Goal: Answer question/provide support

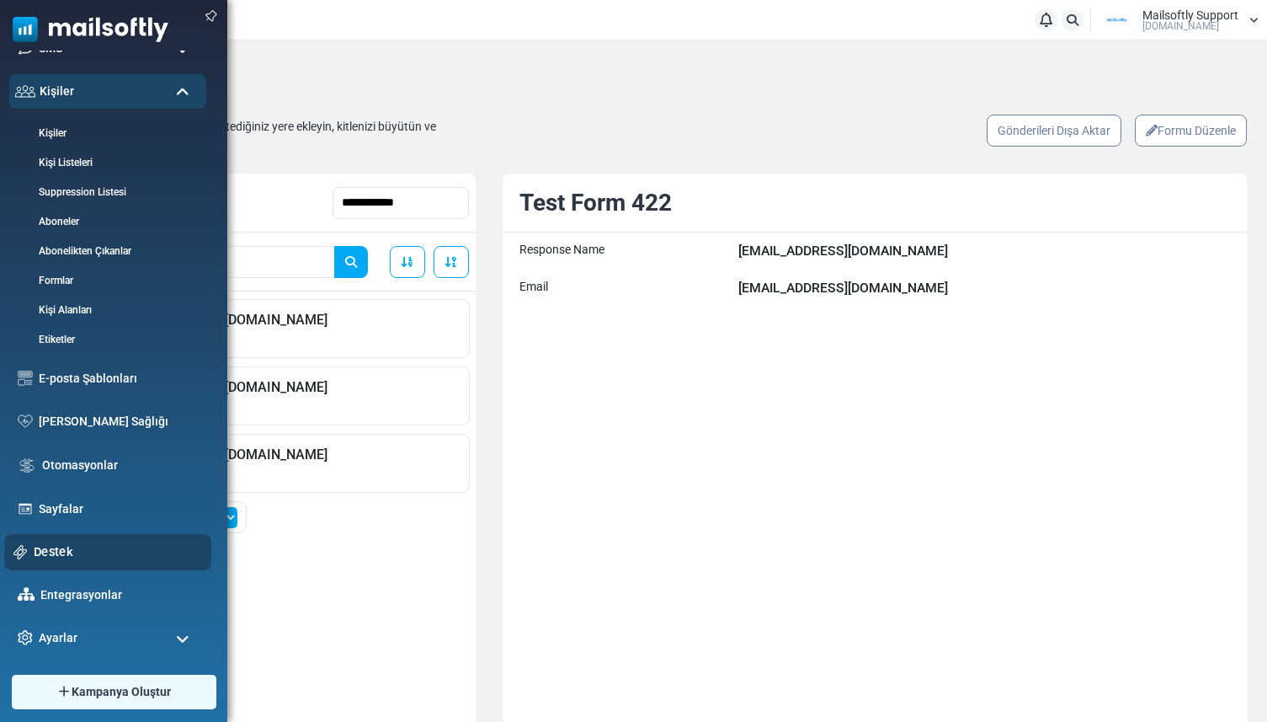
click at [60, 542] on link "Destek" at bounding box center [118, 551] width 168 height 19
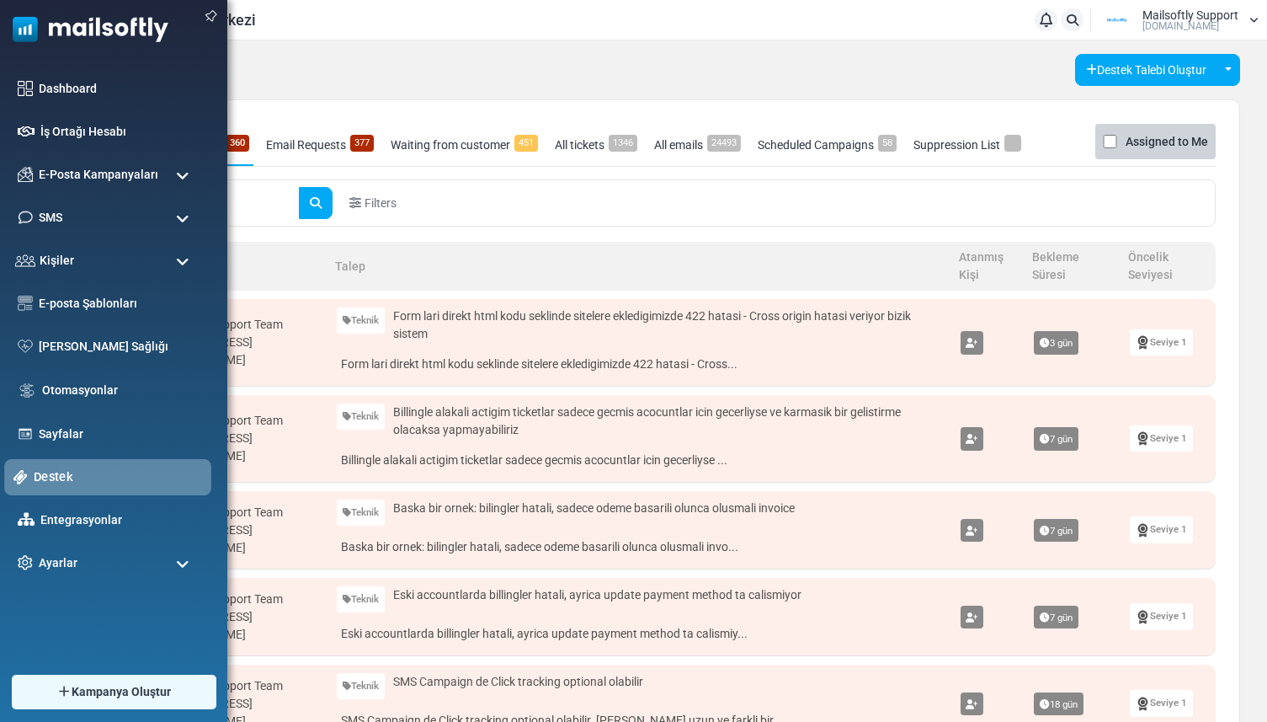
click at [50, 485] on link "Destek" at bounding box center [118, 476] width 168 height 19
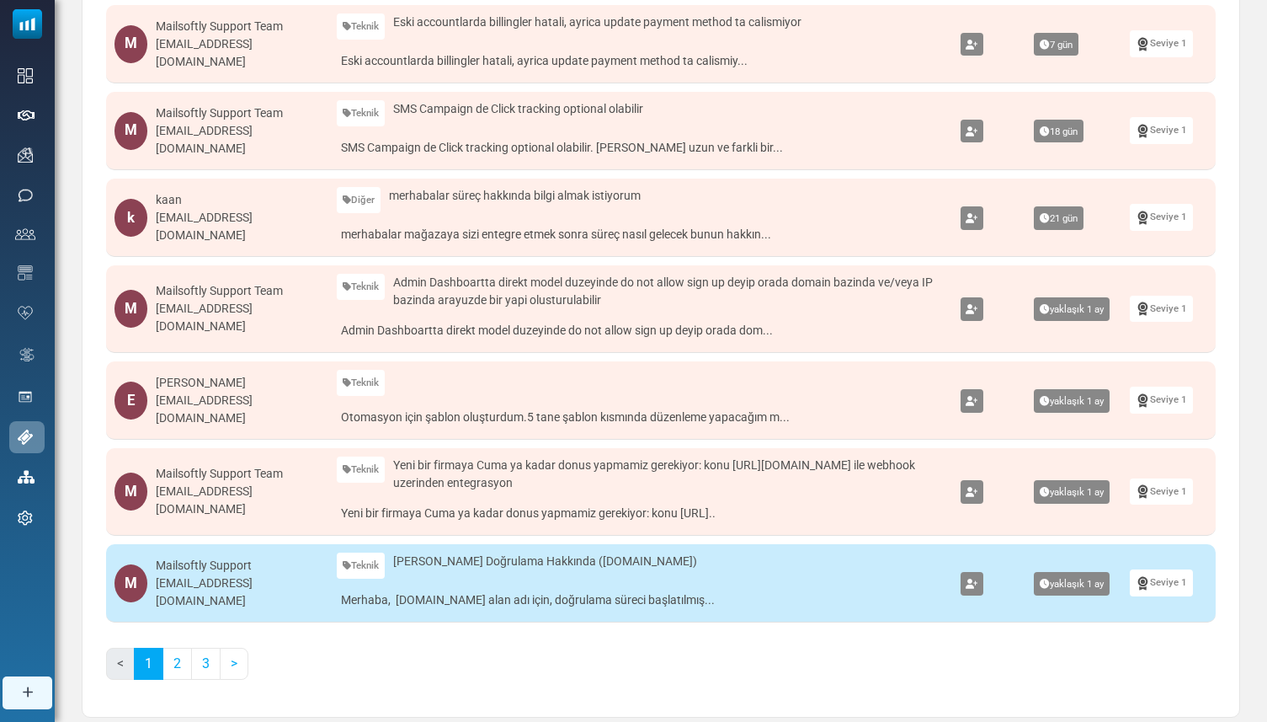
scroll to position [612, 0]
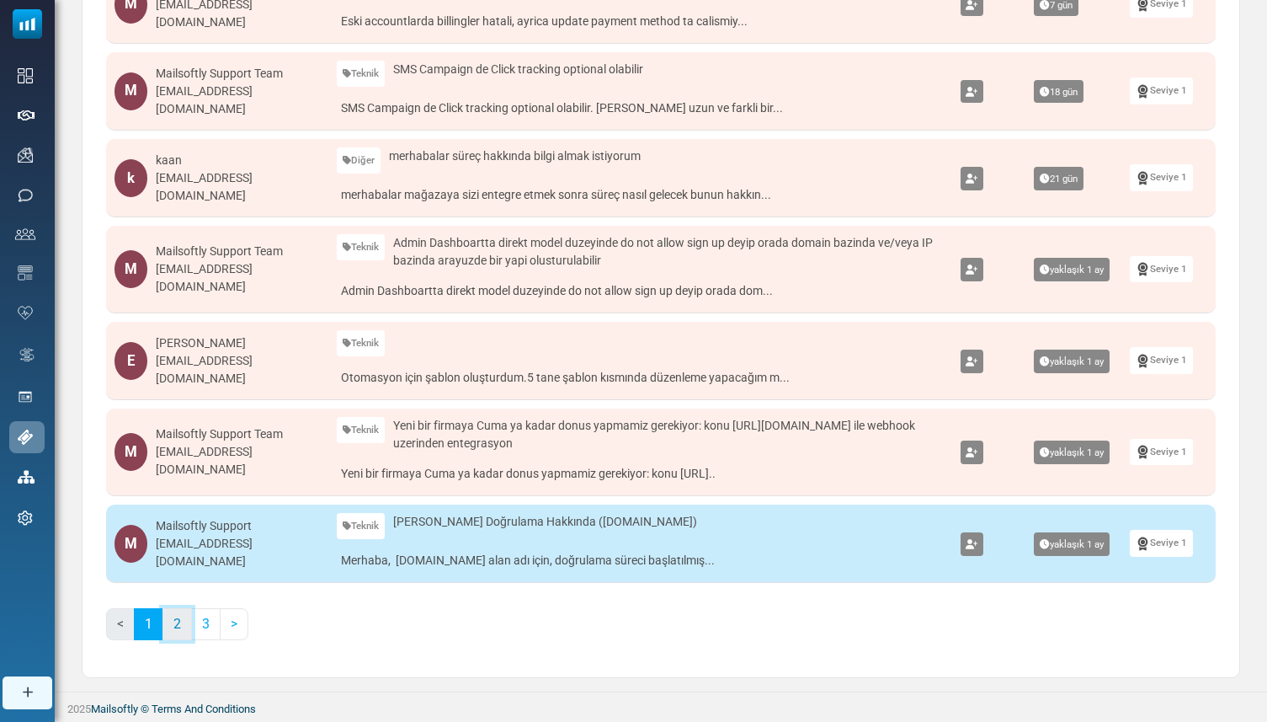
click at [173, 626] on link "2" at bounding box center [177, 624] width 29 height 32
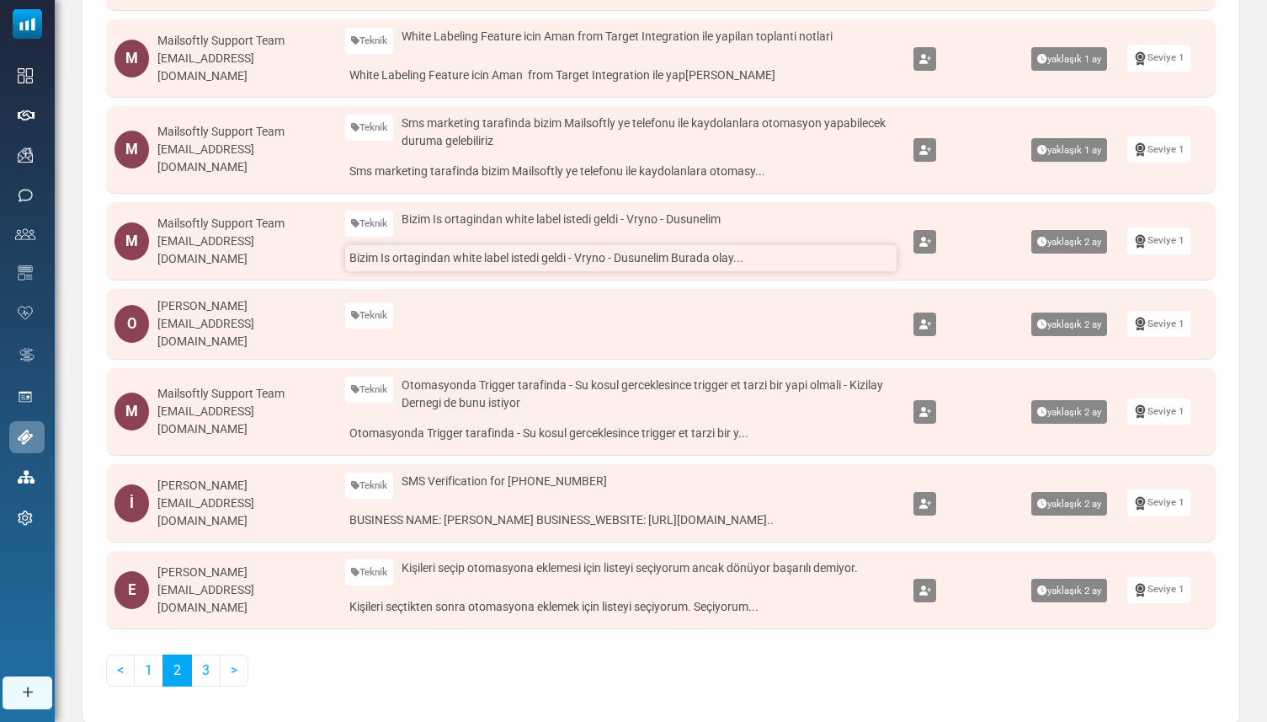
scroll to position [583, 0]
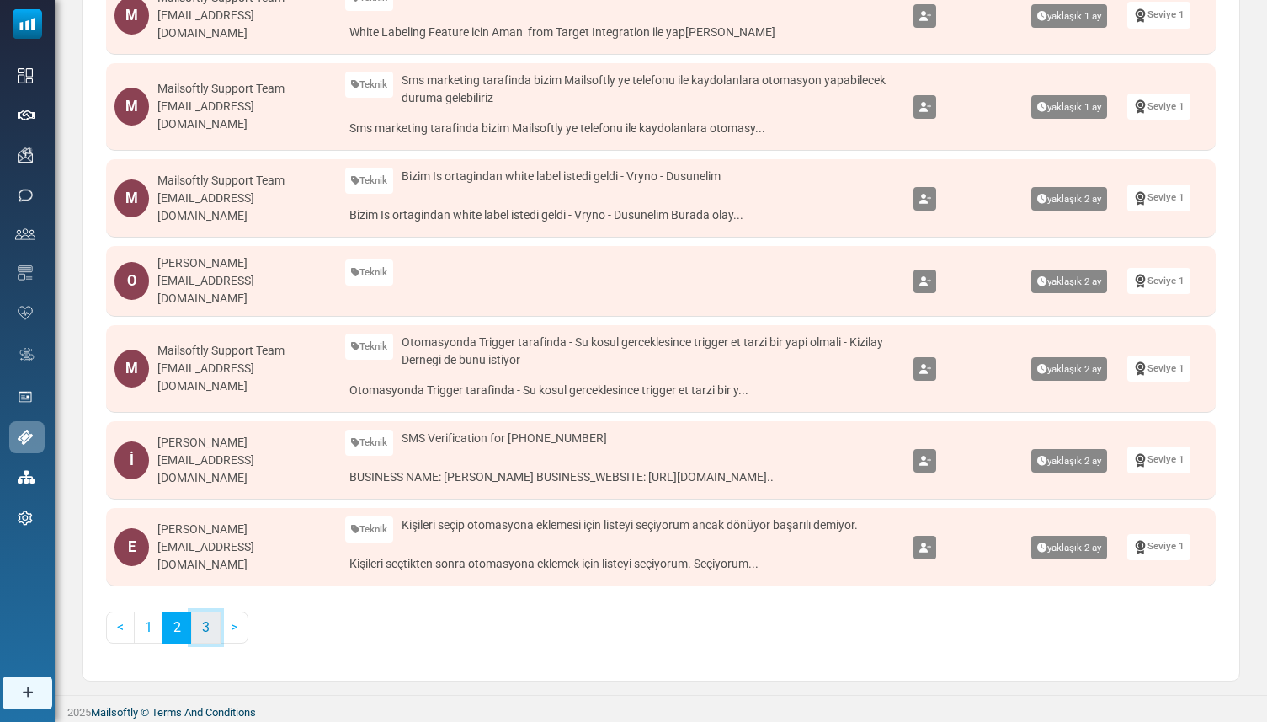
click at [209, 623] on link "3" at bounding box center [205, 627] width 29 height 32
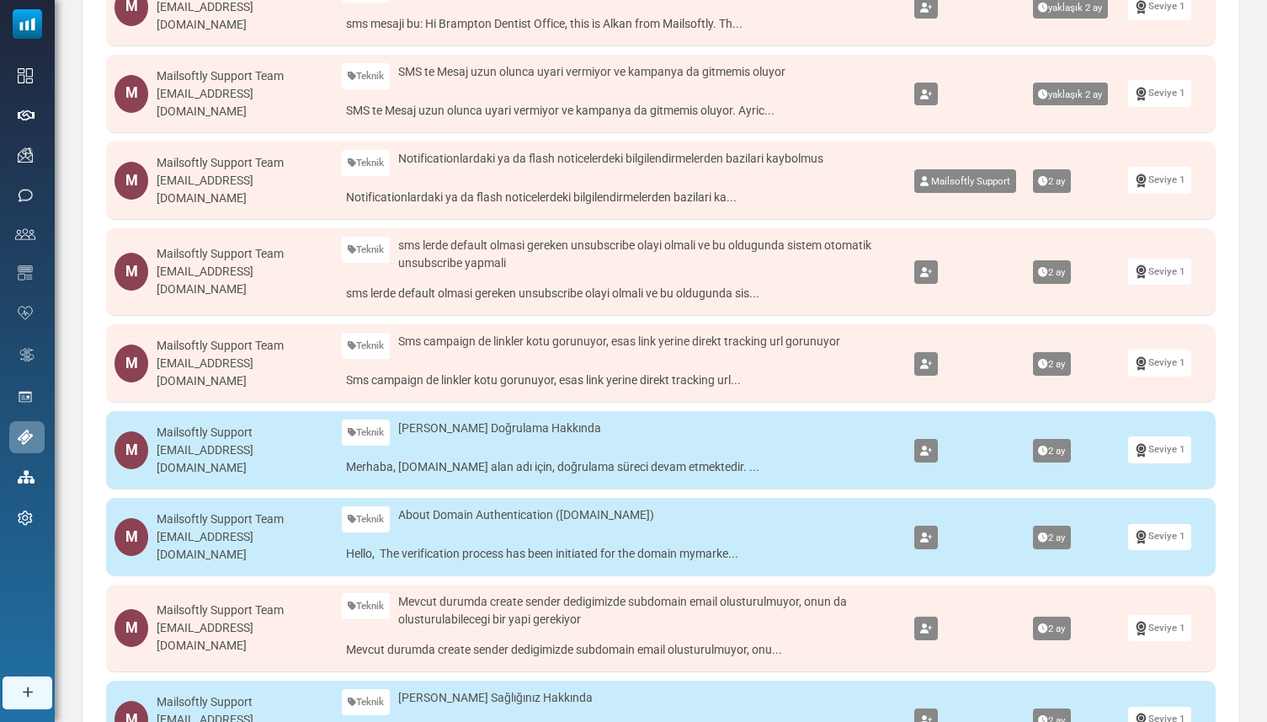
scroll to position [594, 0]
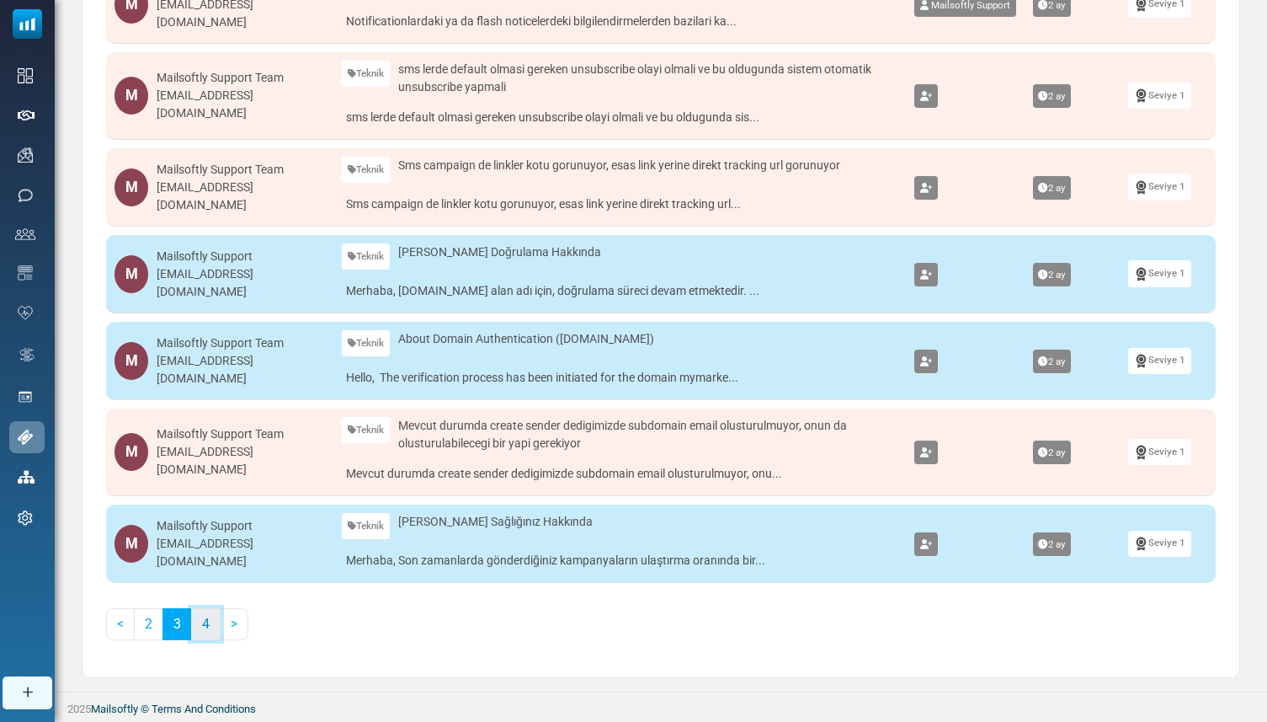
click at [211, 618] on link "4" at bounding box center [205, 624] width 29 height 32
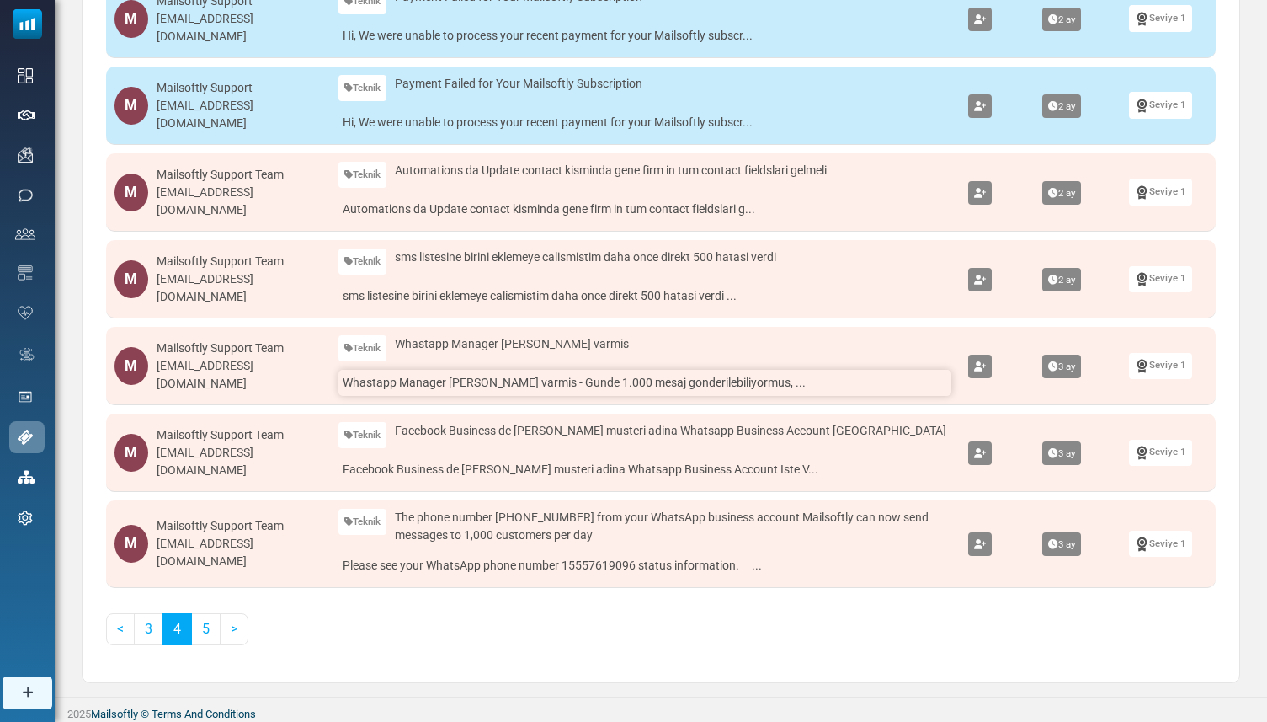
scroll to position [584, 0]
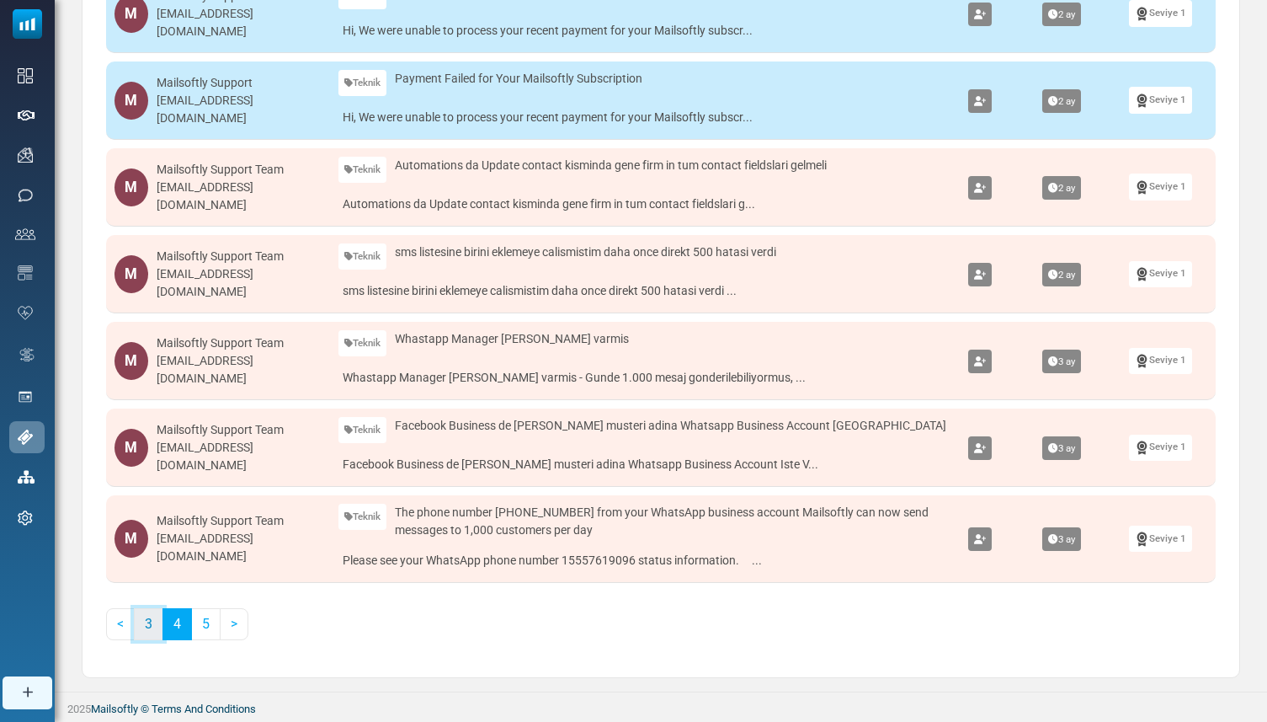
click at [141, 623] on link "3" at bounding box center [148, 624] width 29 height 32
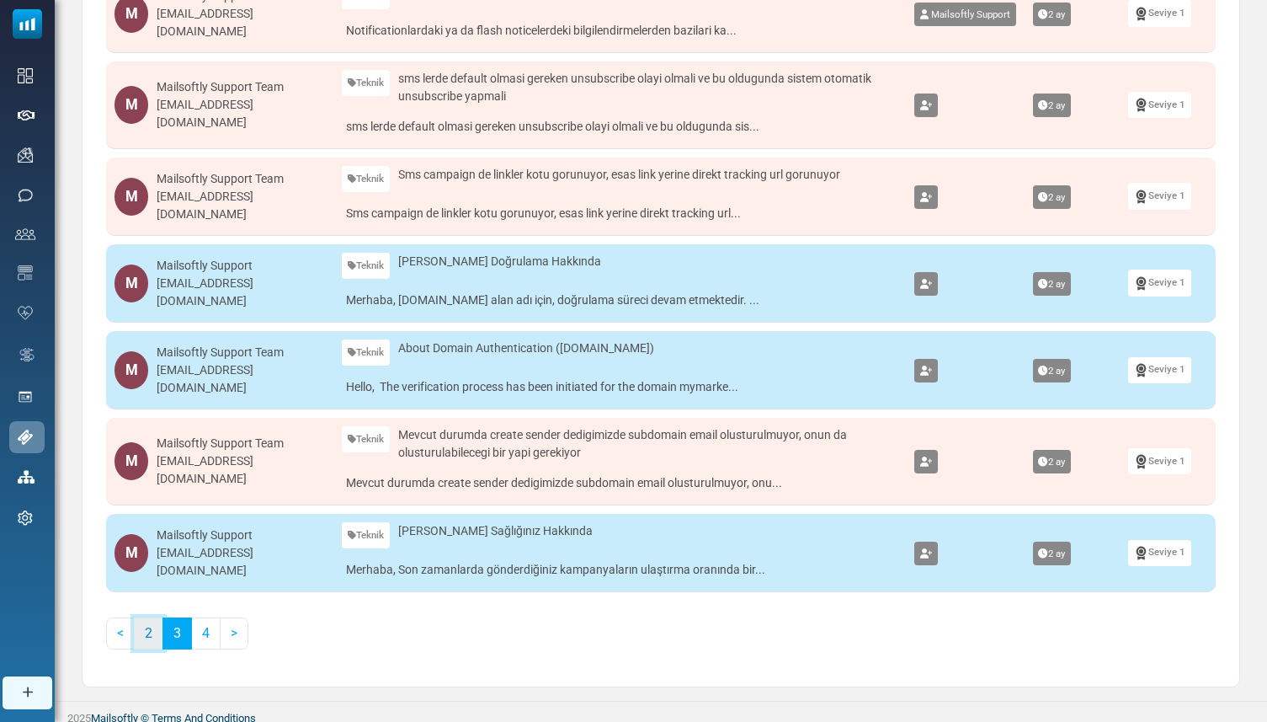
click at [155, 637] on link "2" at bounding box center [148, 633] width 29 height 32
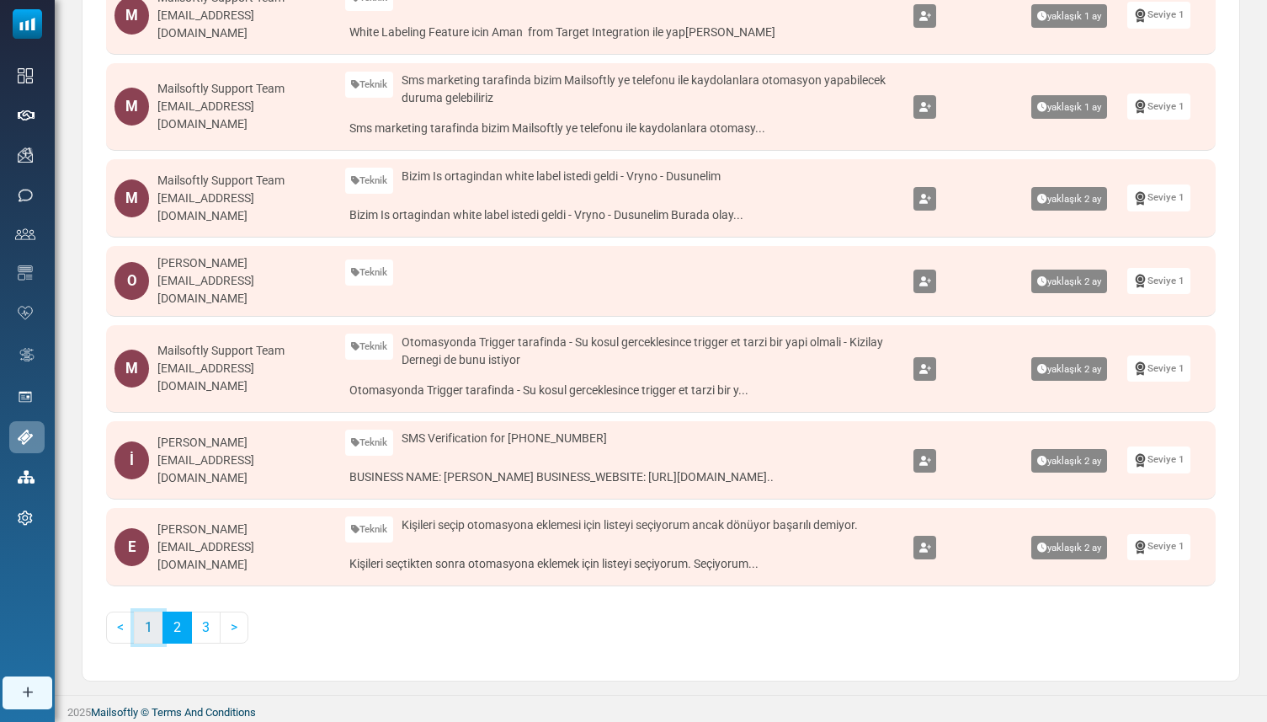
click at [148, 631] on link "1" at bounding box center [148, 627] width 29 height 32
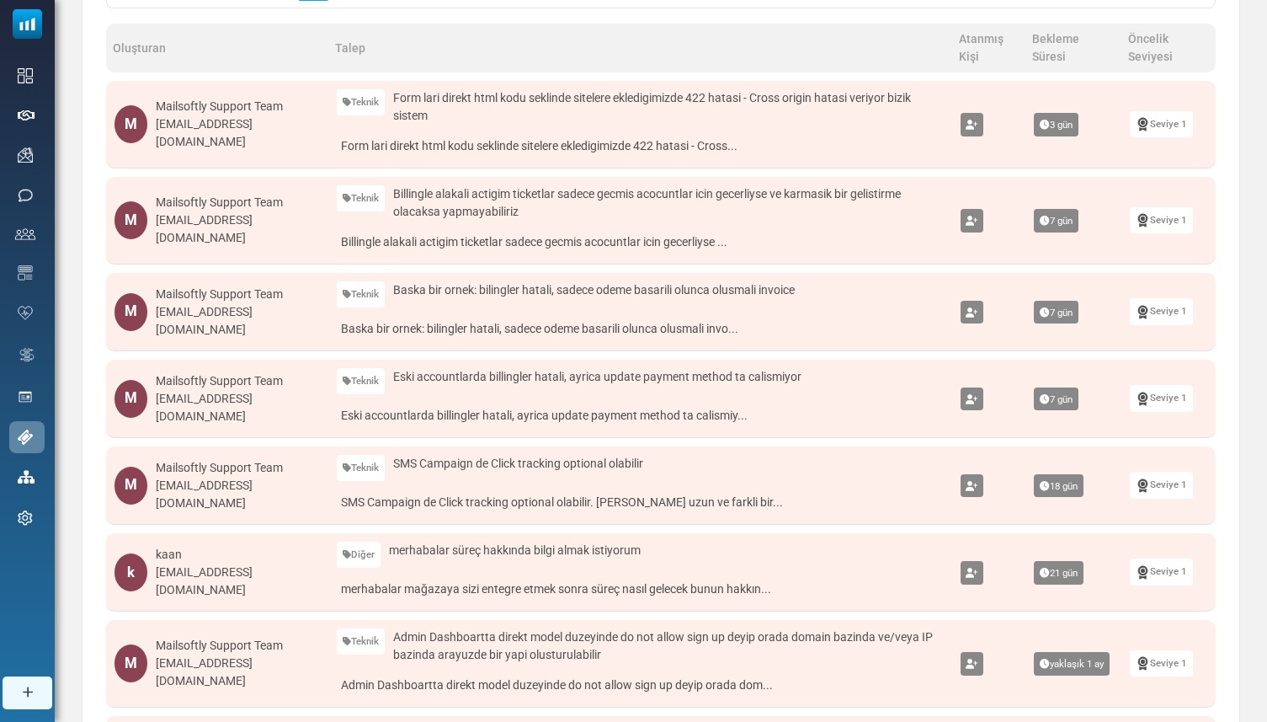
scroll to position [0, 0]
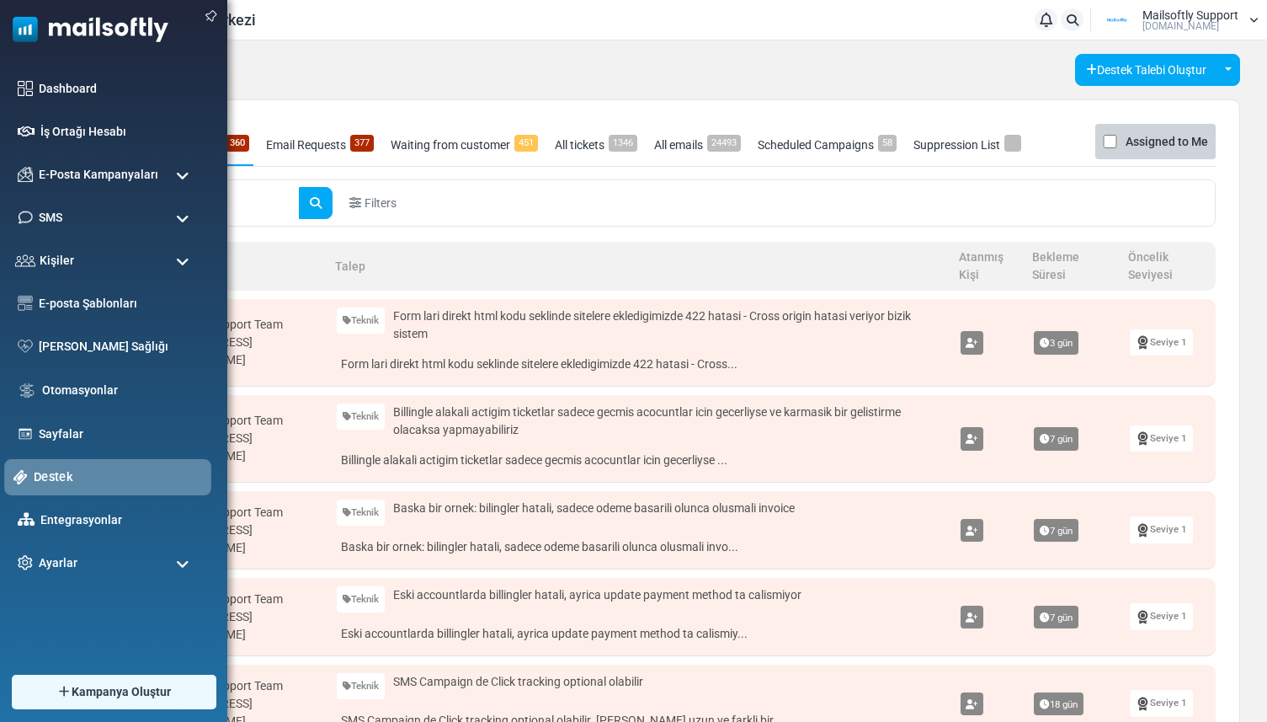
click at [65, 476] on link "Destek" at bounding box center [118, 476] width 168 height 19
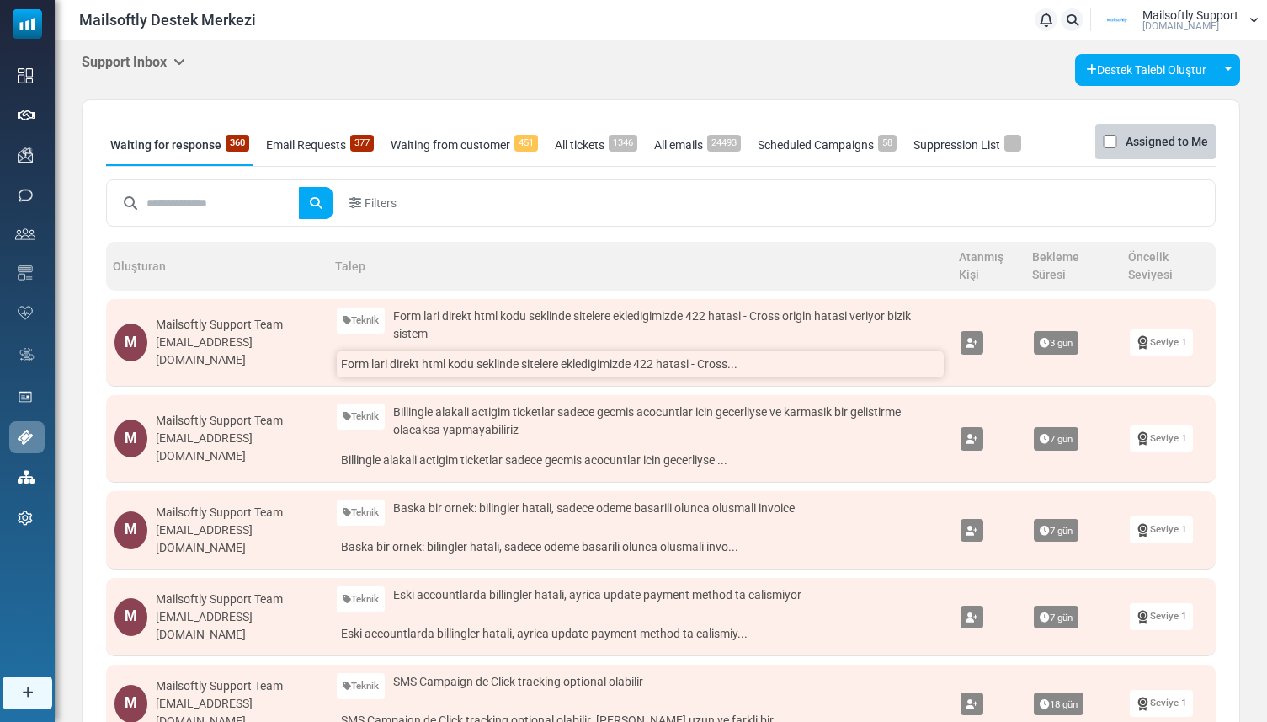
click at [514, 368] on link "Form lari direkt html kodu seklinde sitelere ekledigimizde 422 hatasi - Cross..." at bounding box center [640, 364] width 606 height 26
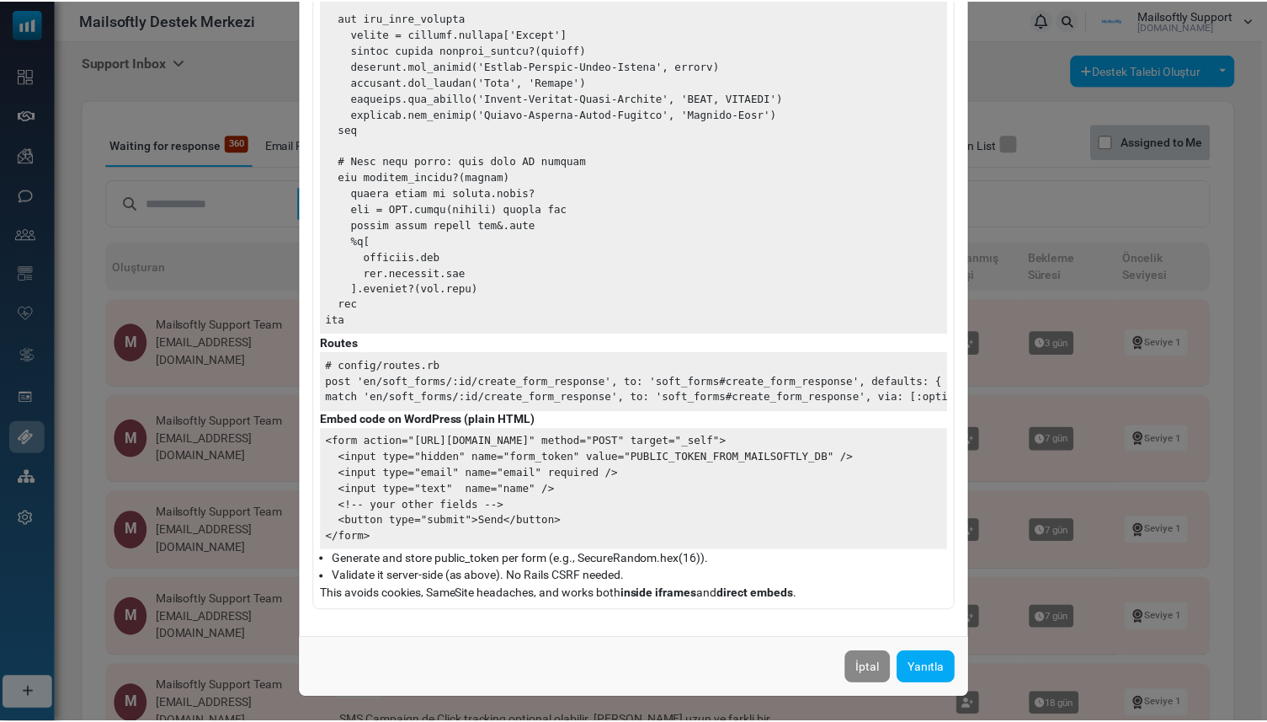
scroll to position [1249, 0]
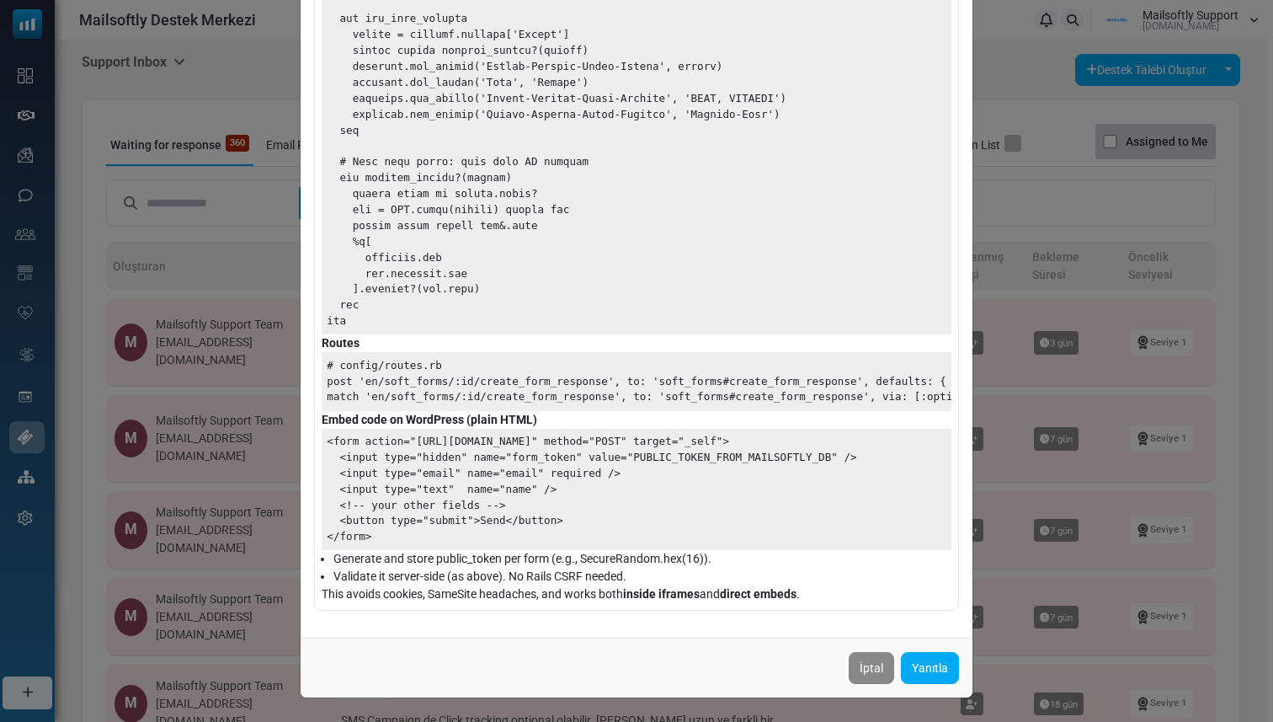
click at [251, 88] on div "Form lari direkt html kodu seklinde sitelere ekledigimizde 422 hatasi - Cross o…" at bounding box center [636, 361] width 1273 height 722
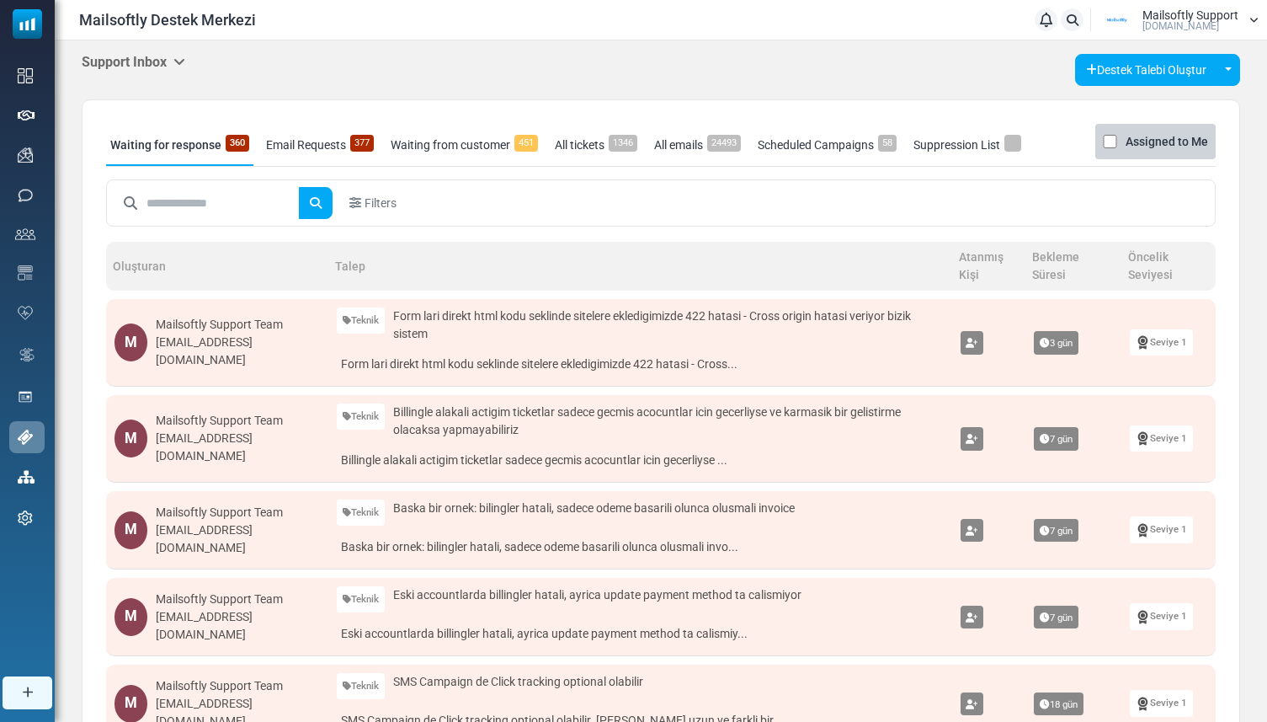
click at [335, 158] on link "Email Requests 377" at bounding box center [320, 145] width 116 height 42
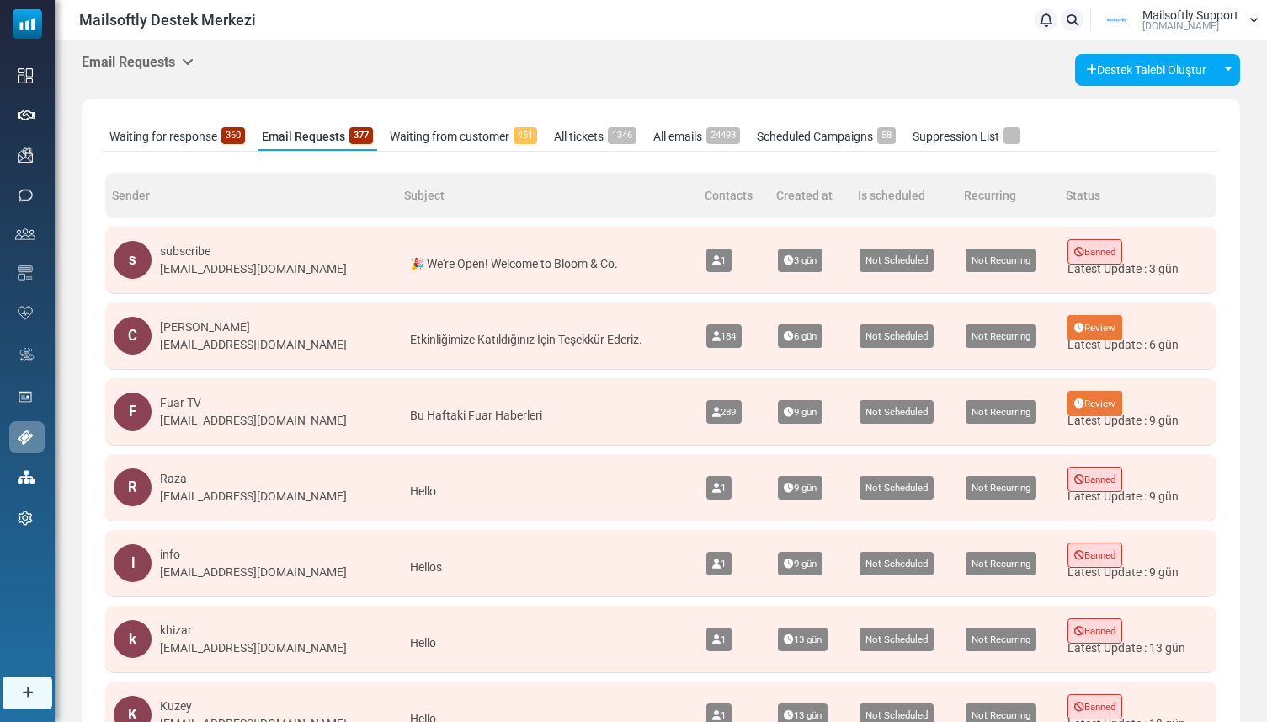
click at [216, 138] on link "Waiting for response 360" at bounding box center [177, 137] width 144 height 28
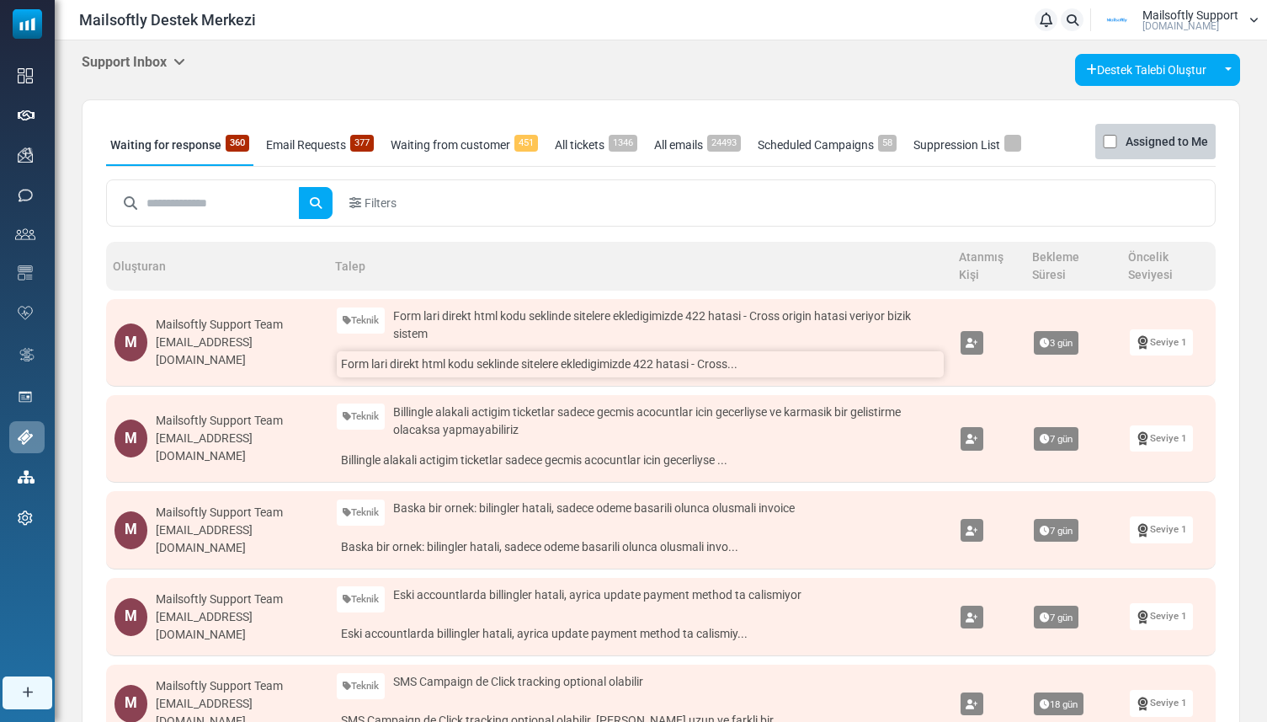
click at [431, 372] on link "Form lari direkt html kodu seklinde sitelere ekledigimizde 422 hatasi - Cross..." at bounding box center [640, 364] width 606 height 26
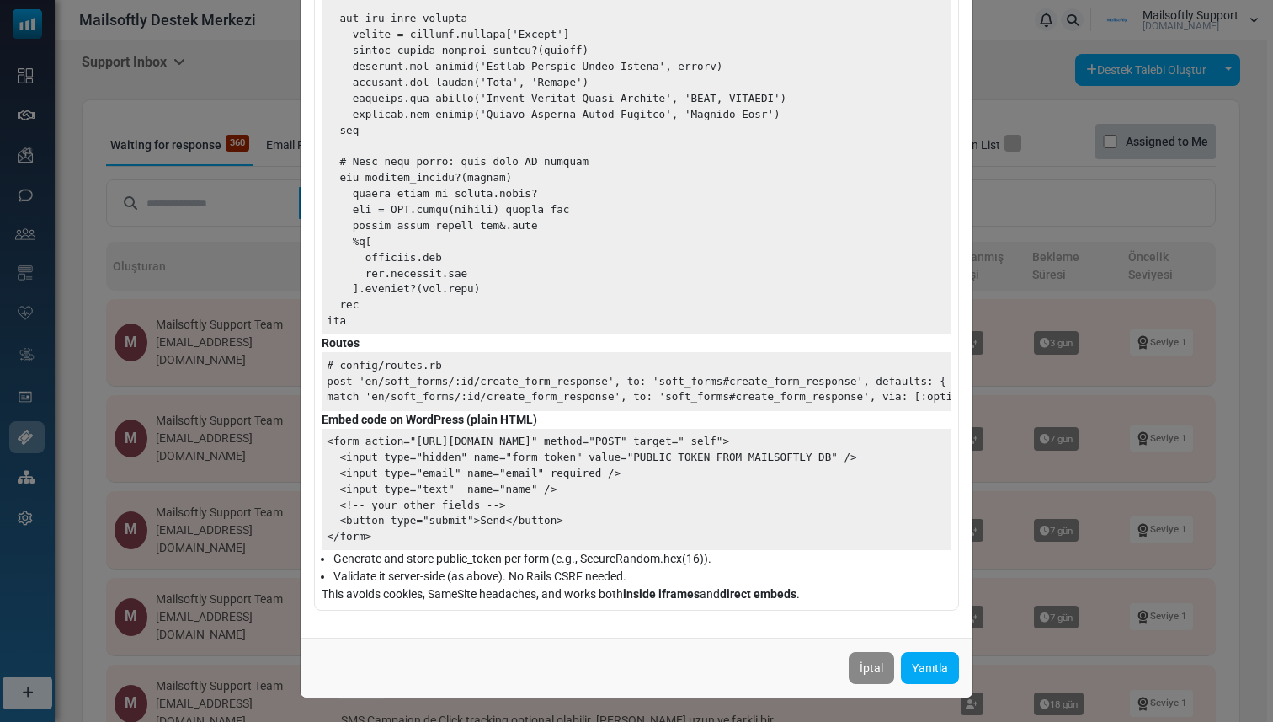
click at [993, 233] on div "Form lari direkt html kodu seklinde sitelere ekledigimizde 422 hatasi - Cross o…" at bounding box center [636, 361] width 1273 height 722
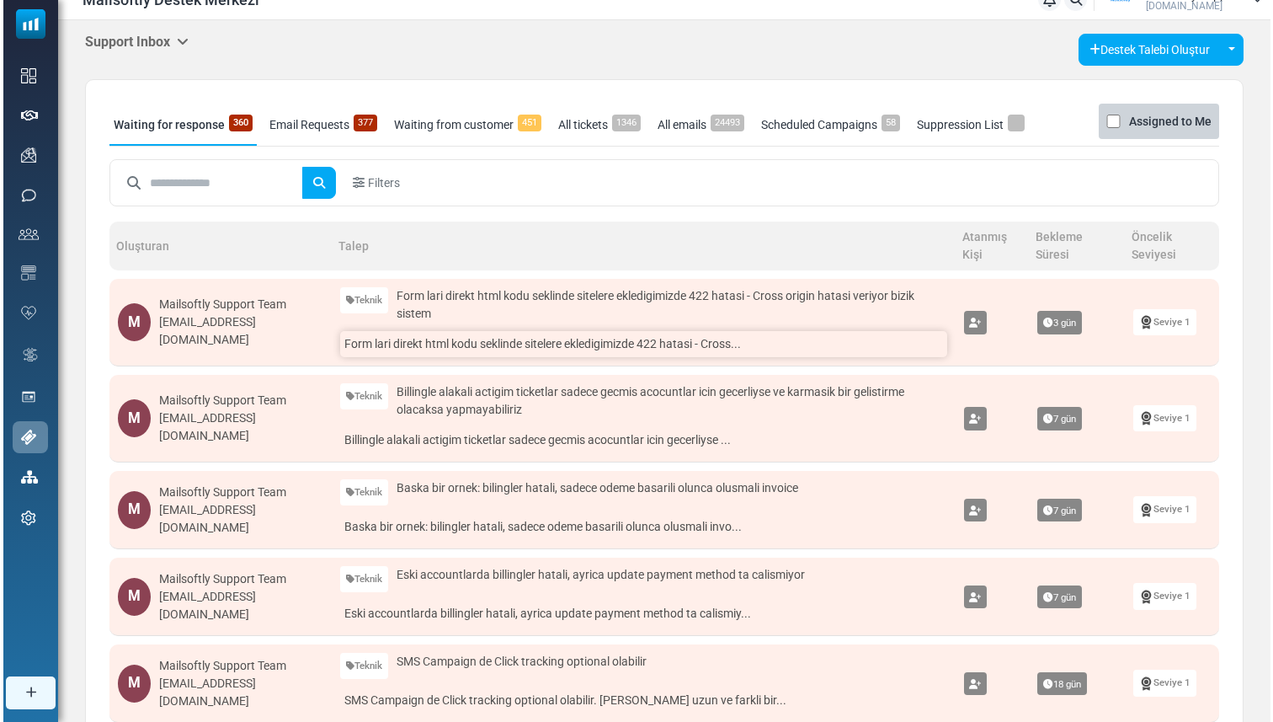
scroll to position [30, 0]
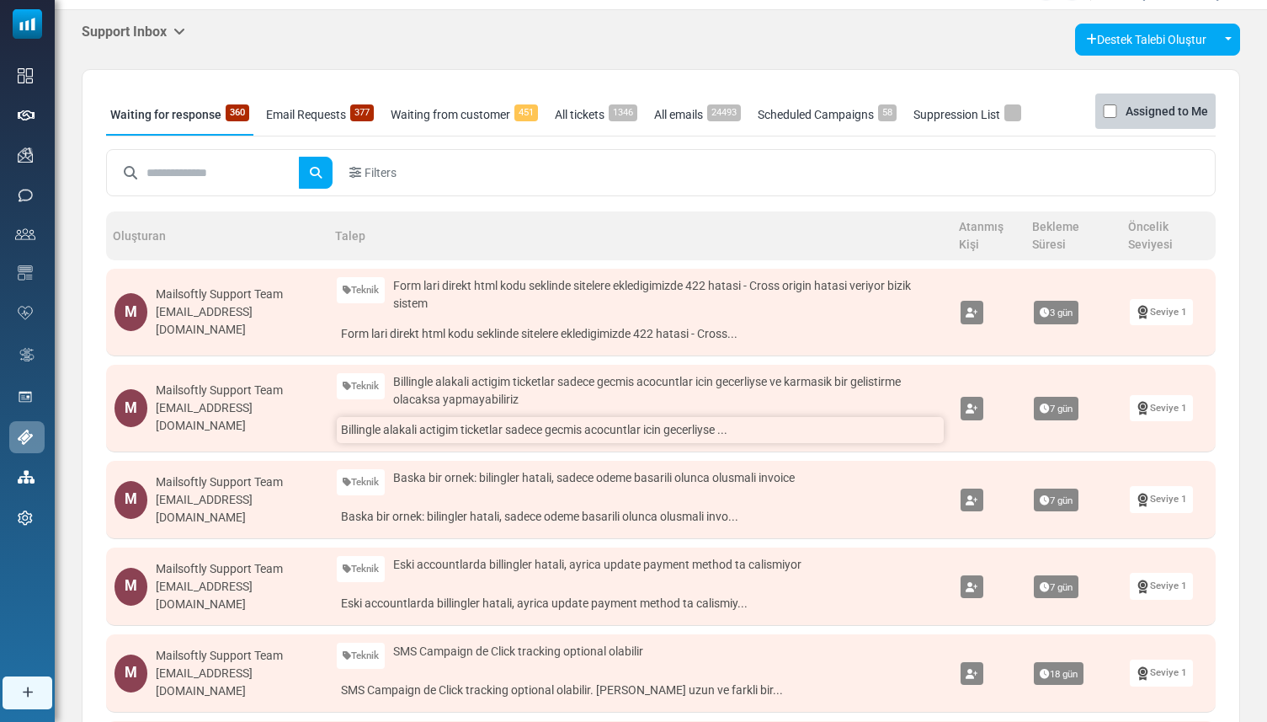
click at [634, 429] on link "Billingle alakali actigim ticketlar sadece gecmis acocuntlar icin gecerliyse ..." at bounding box center [640, 430] width 606 height 26
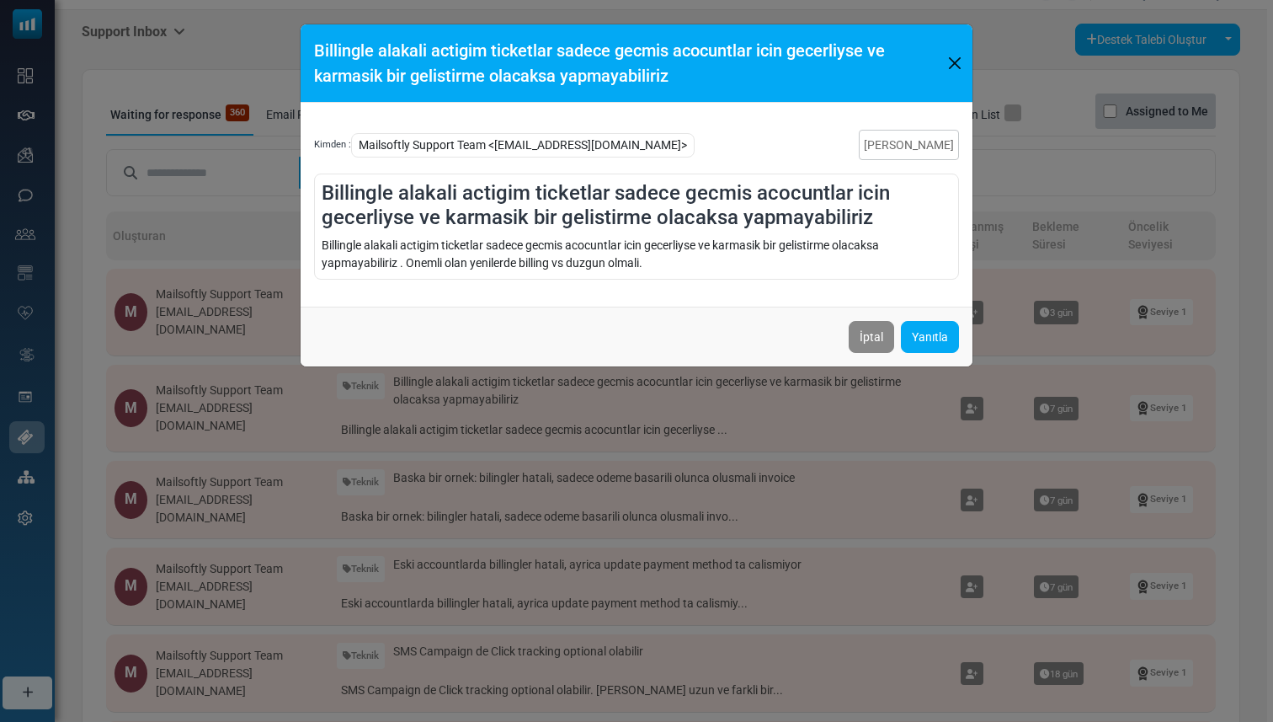
click at [967, 45] on div "Billingle alakali actigim ticketlar sadece gecmis acocuntlar icin gecerliyse ve…" at bounding box center [637, 63] width 672 height 78
click at [956, 66] on button "Close" at bounding box center [955, 63] width 21 height 25
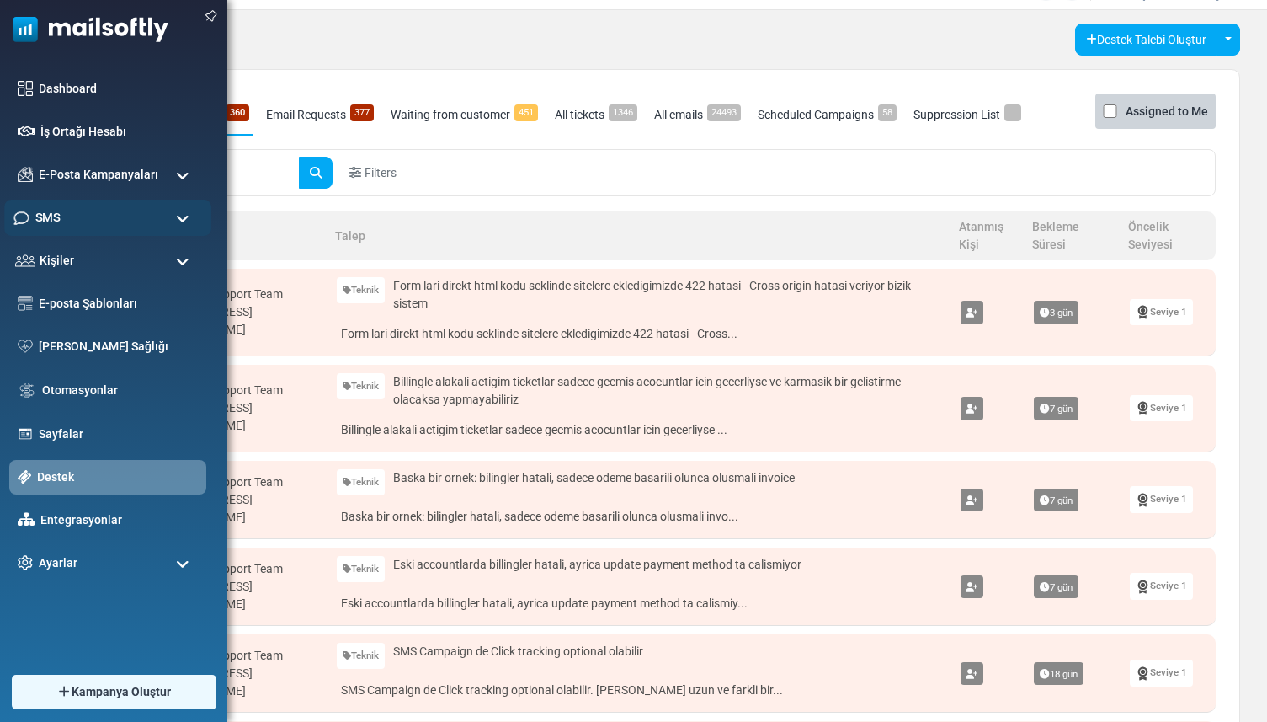
click at [49, 212] on span "SMS" at bounding box center [47, 217] width 24 height 19
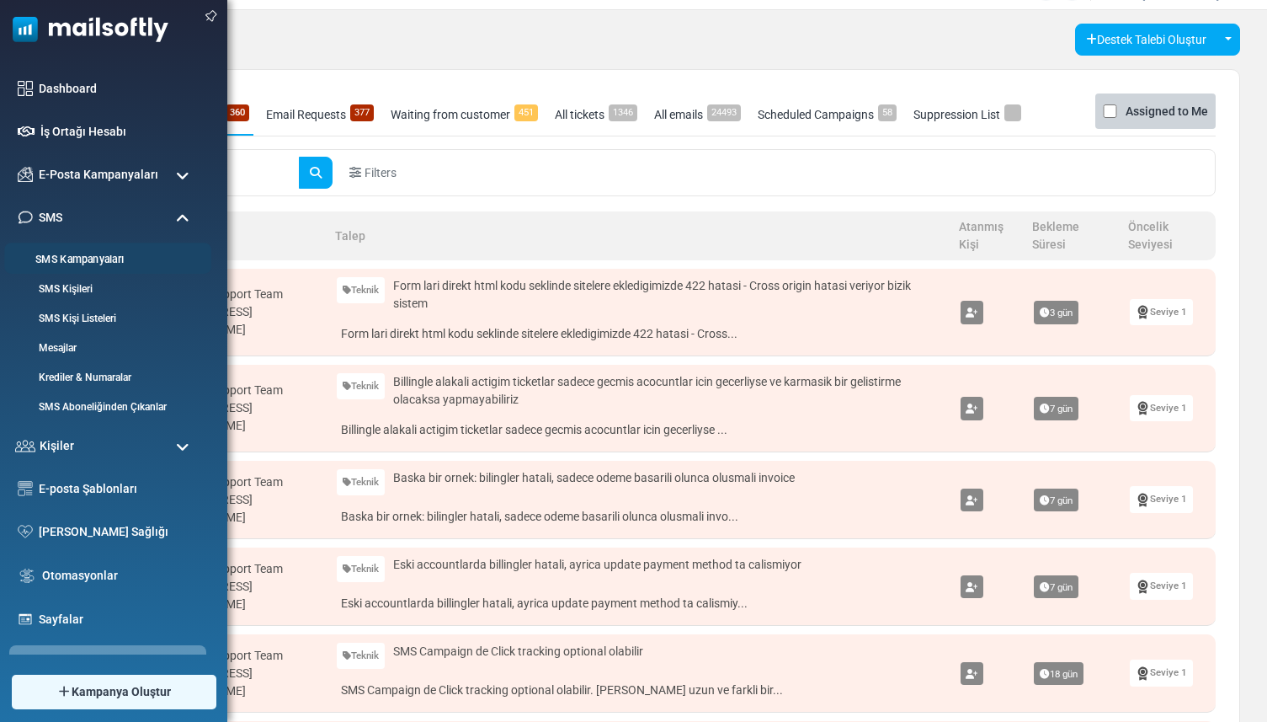
click at [60, 252] on link "SMS Kampanyaları" at bounding box center [105, 260] width 202 height 16
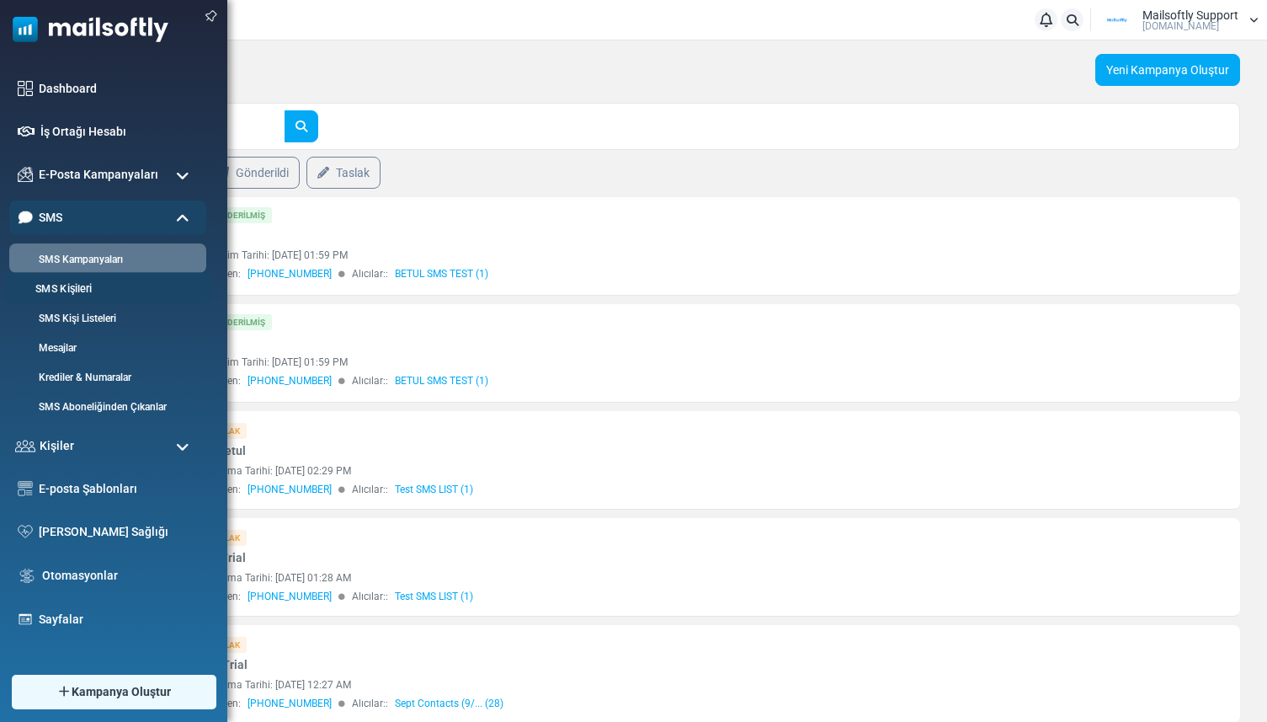
click at [65, 285] on link "SMS Kişileri" at bounding box center [105, 289] width 202 height 16
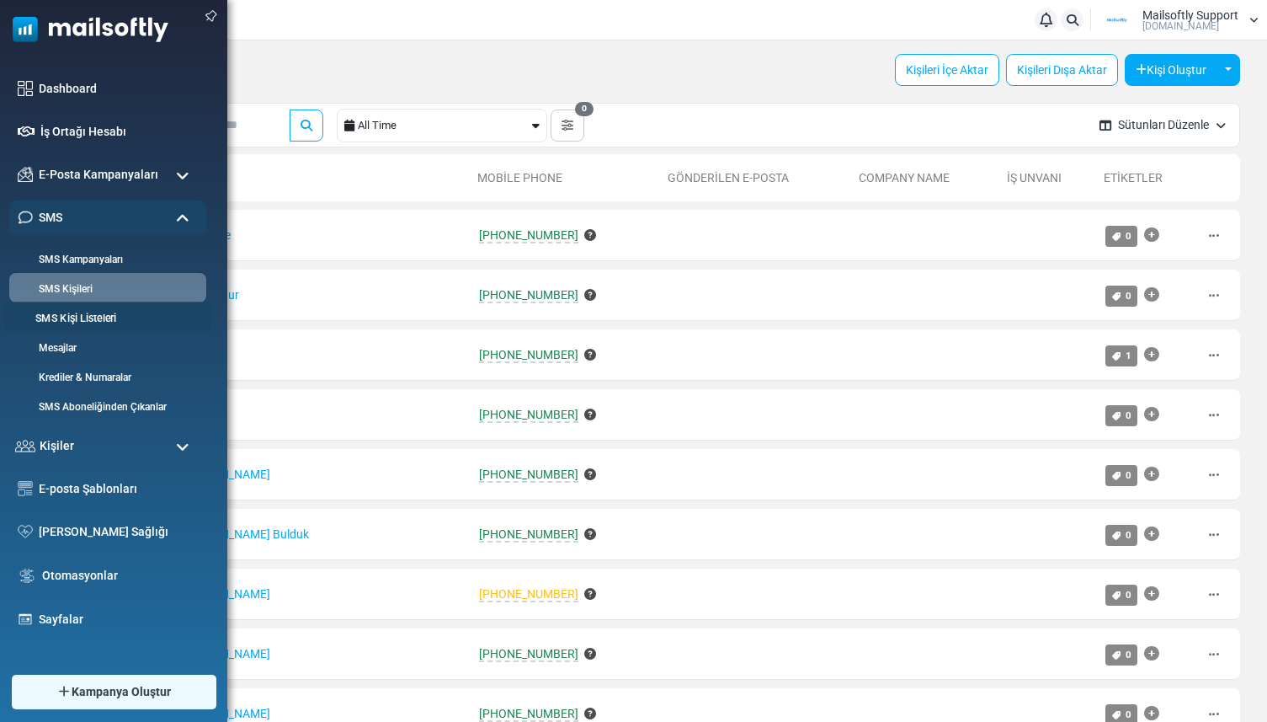
click at [73, 317] on link "SMS Kişi Listeleri" at bounding box center [105, 319] width 202 height 16
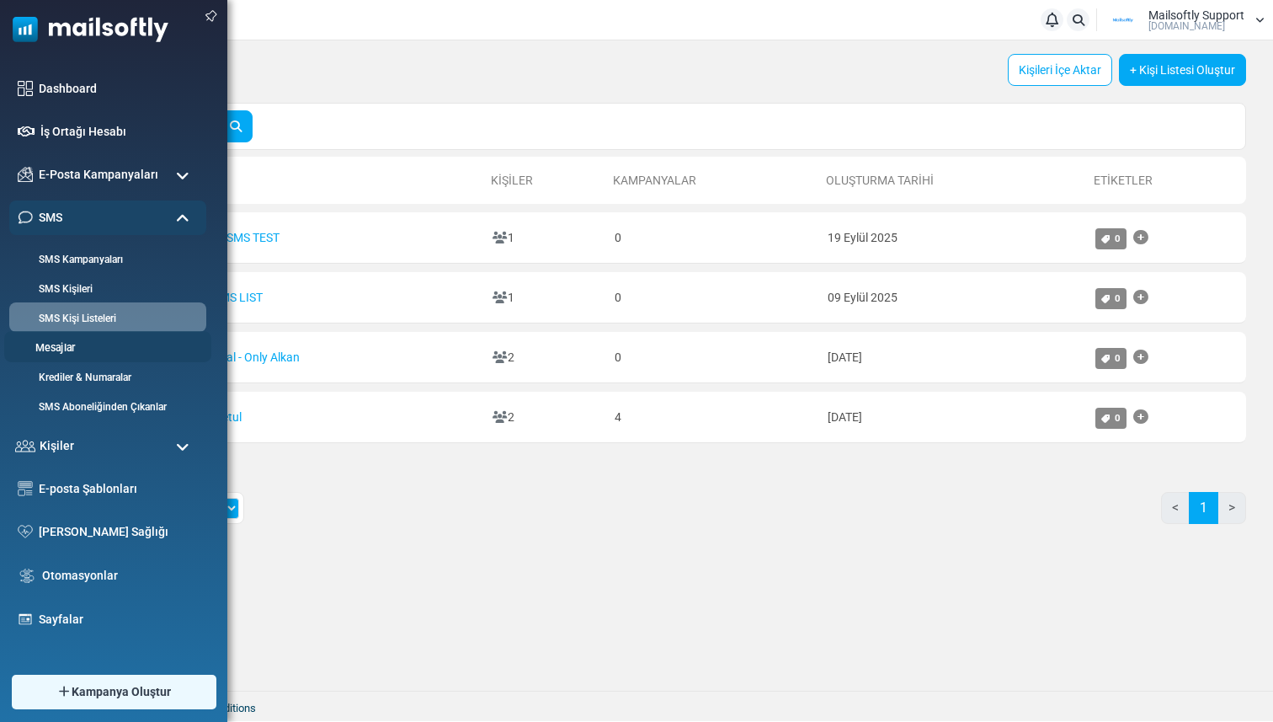
click at [58, 345] on link "Mesajlar" at bounding box center [105, 348] width 202 height 16
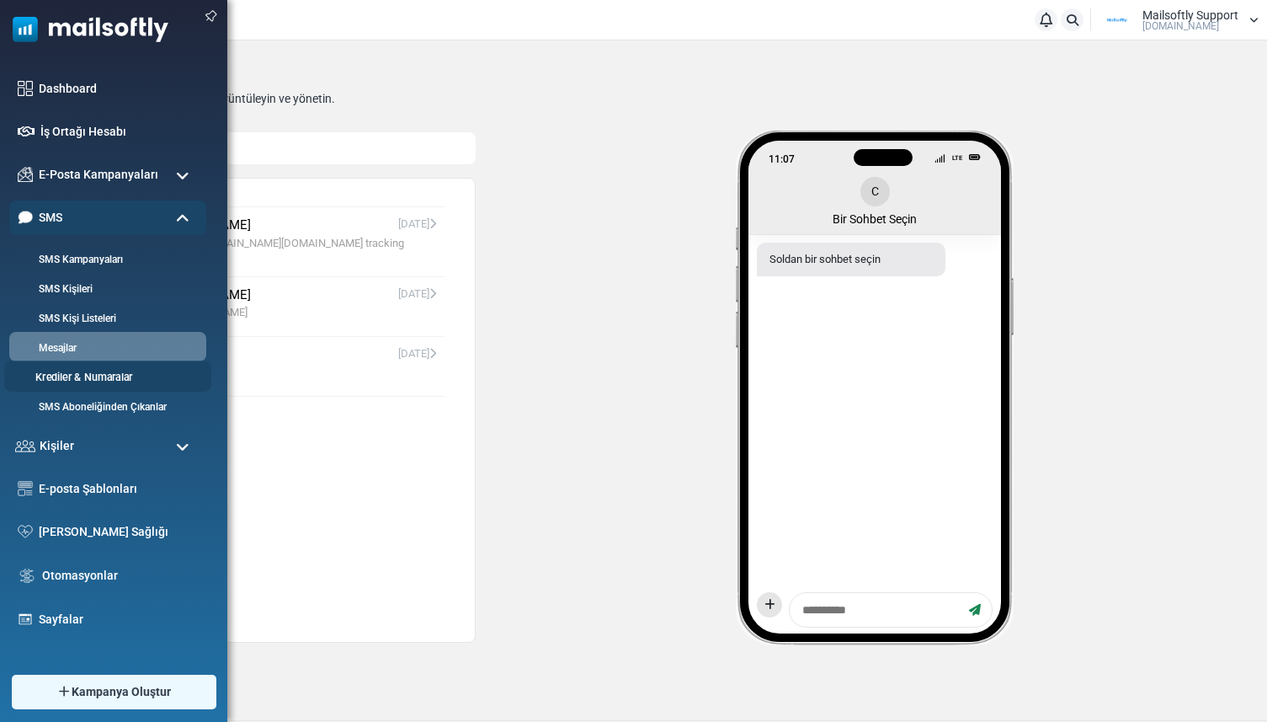
click at [91, 371] on link "Krediler & Numaralar" at bounding box center [105, 378] width 202 height 16
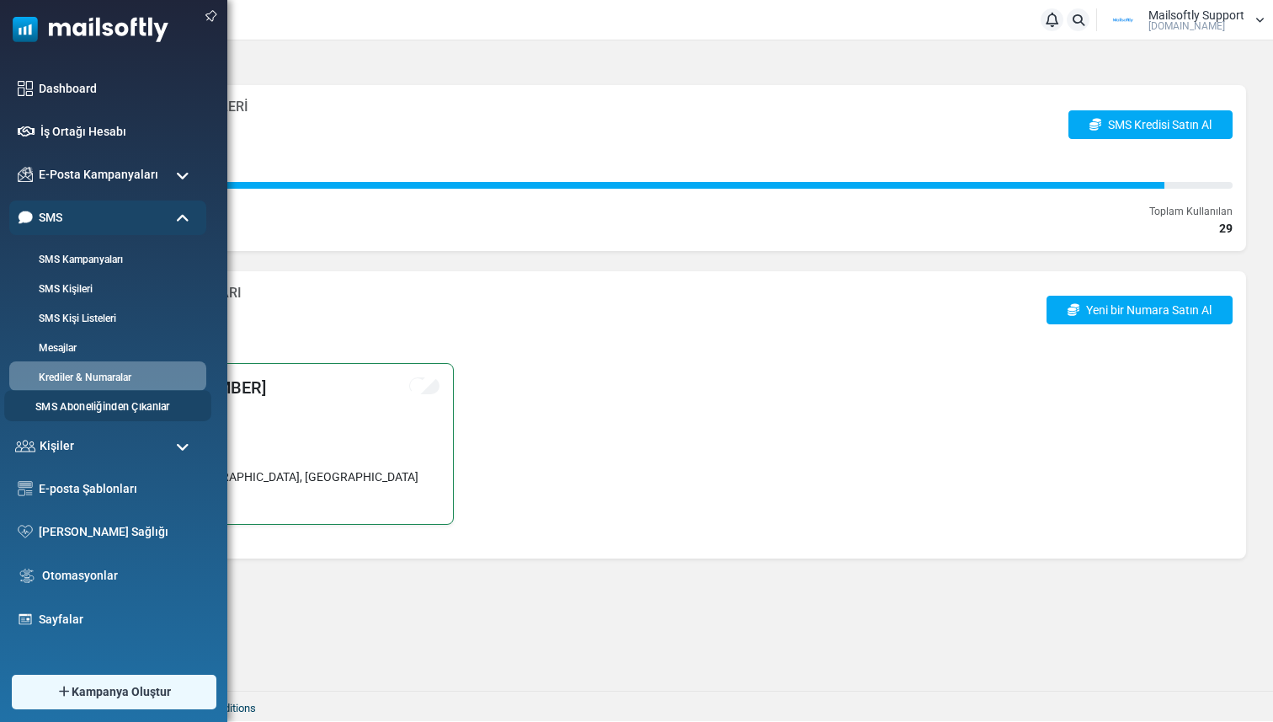
click at [83, 409] on link "SMS Aboneliğinden Çıkanlar" at bounding box center [105, 407] width 202 height 16
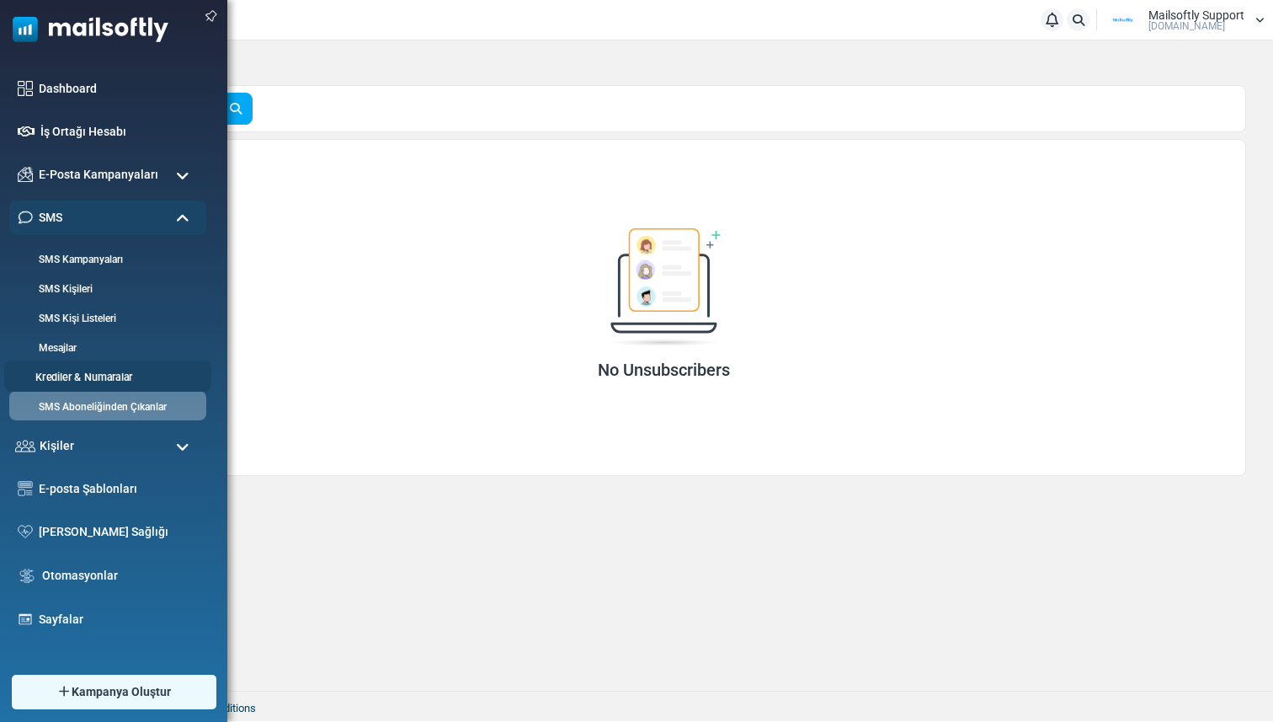
click at [56, 370] on link "Krediler & Numaralar" at bounding box center [105, 378] width 202 height 16
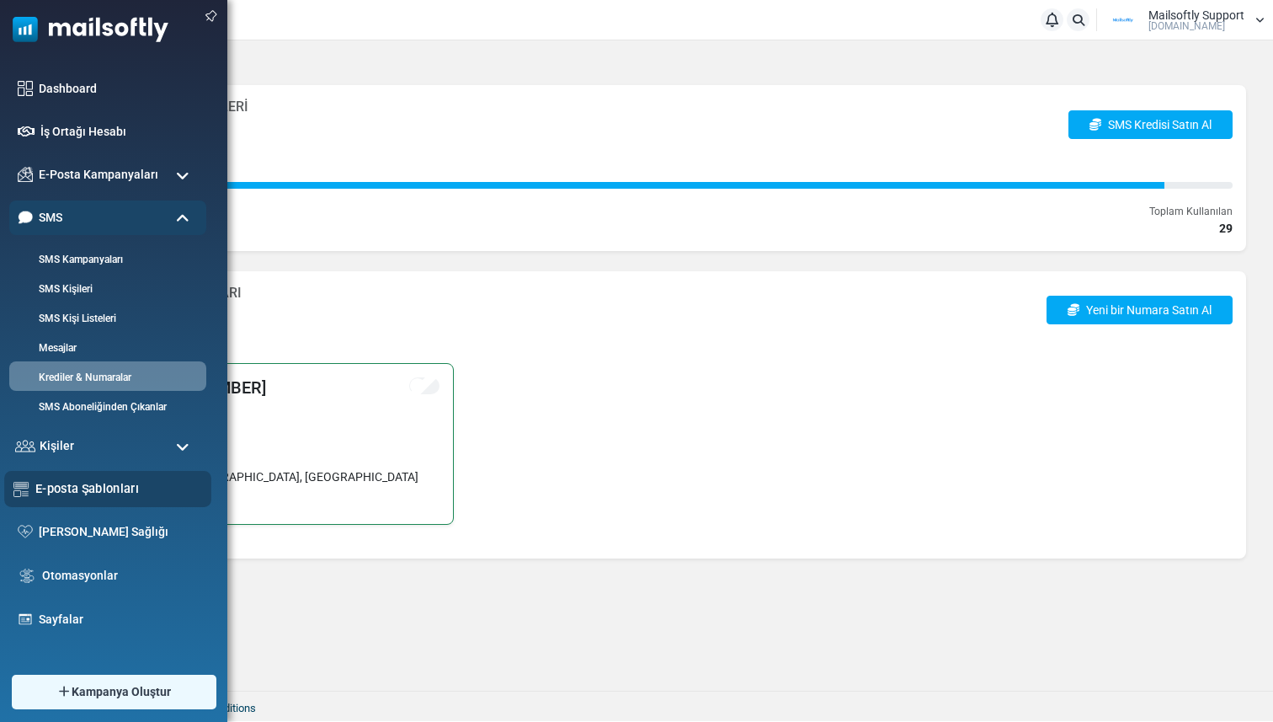
scroll to position [110, 0]
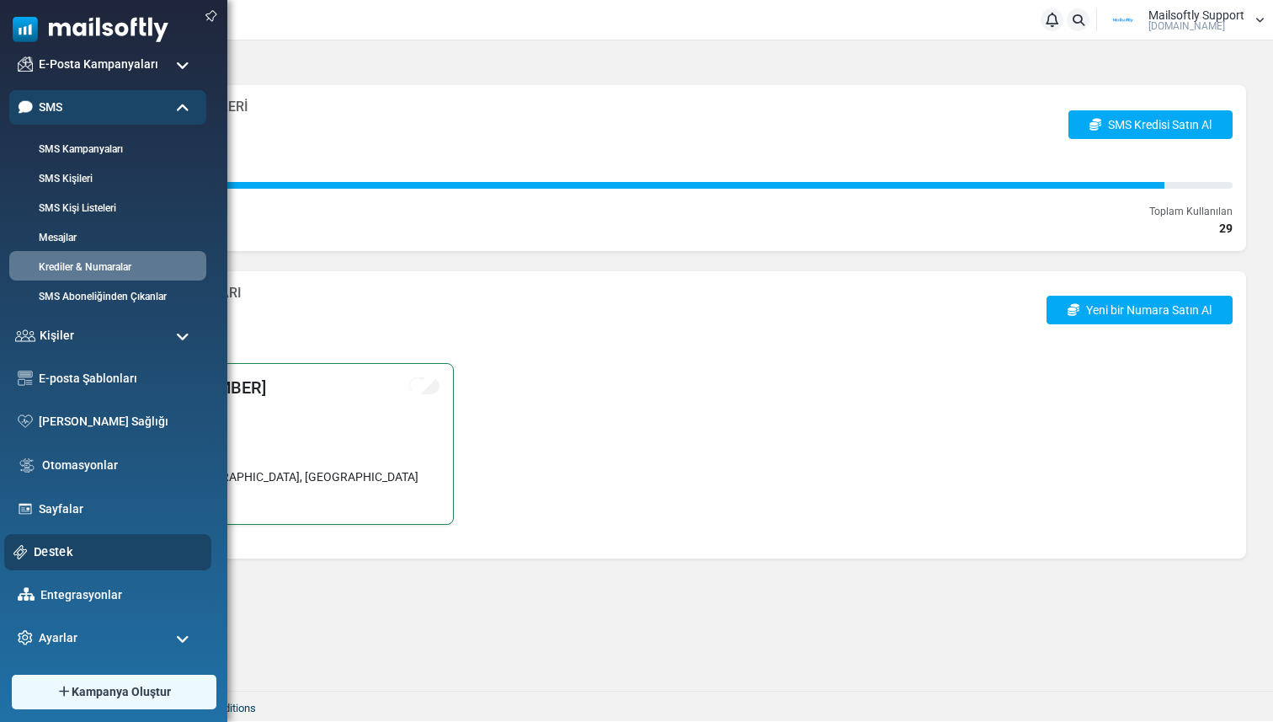
click at [56, 556] on link "Destek" at bounding box center [118, 551] width 168 height 19
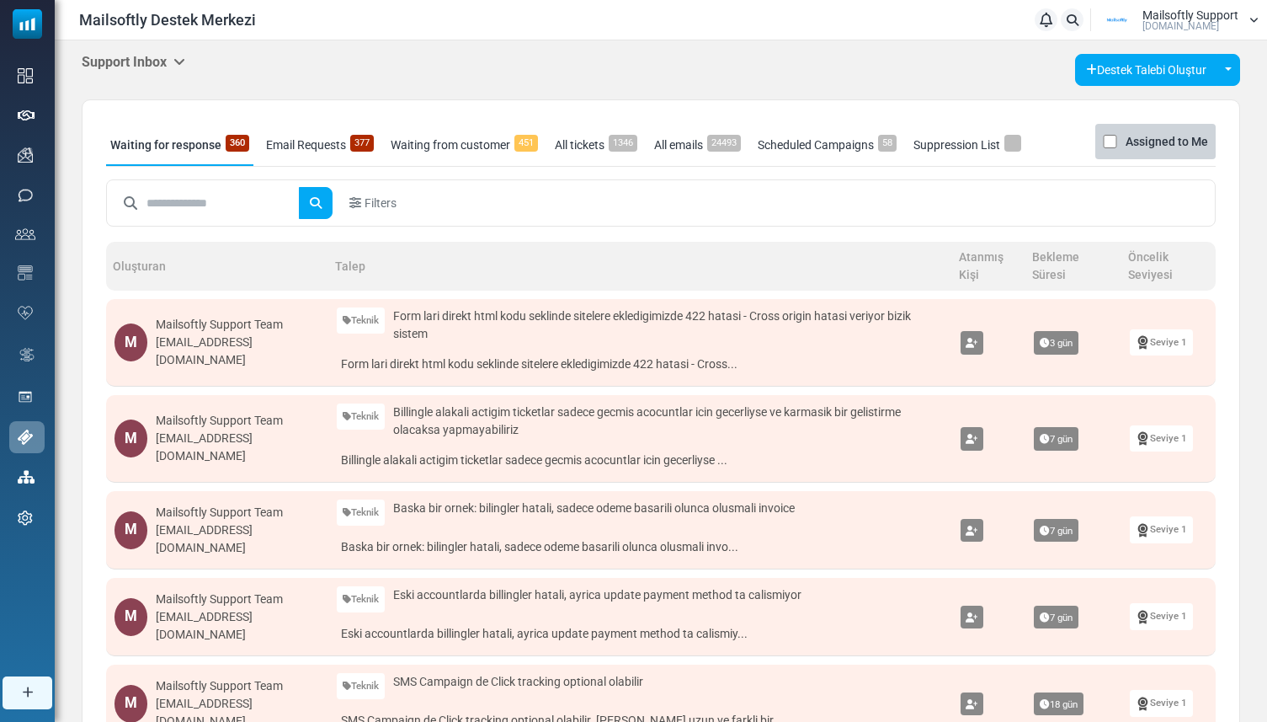
scroll to position [46, 0]
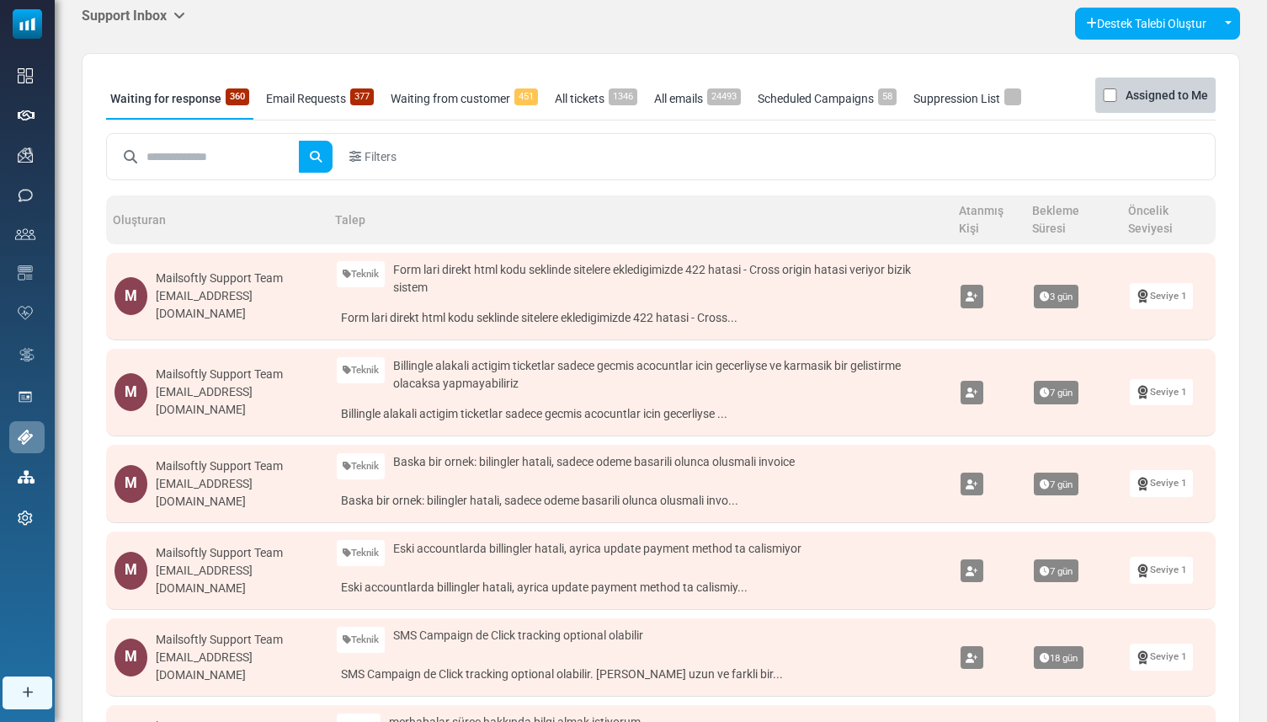
click at [173, 14] on h5 "Support Inbox" at bounding box center [134, 16] width 104 height 16
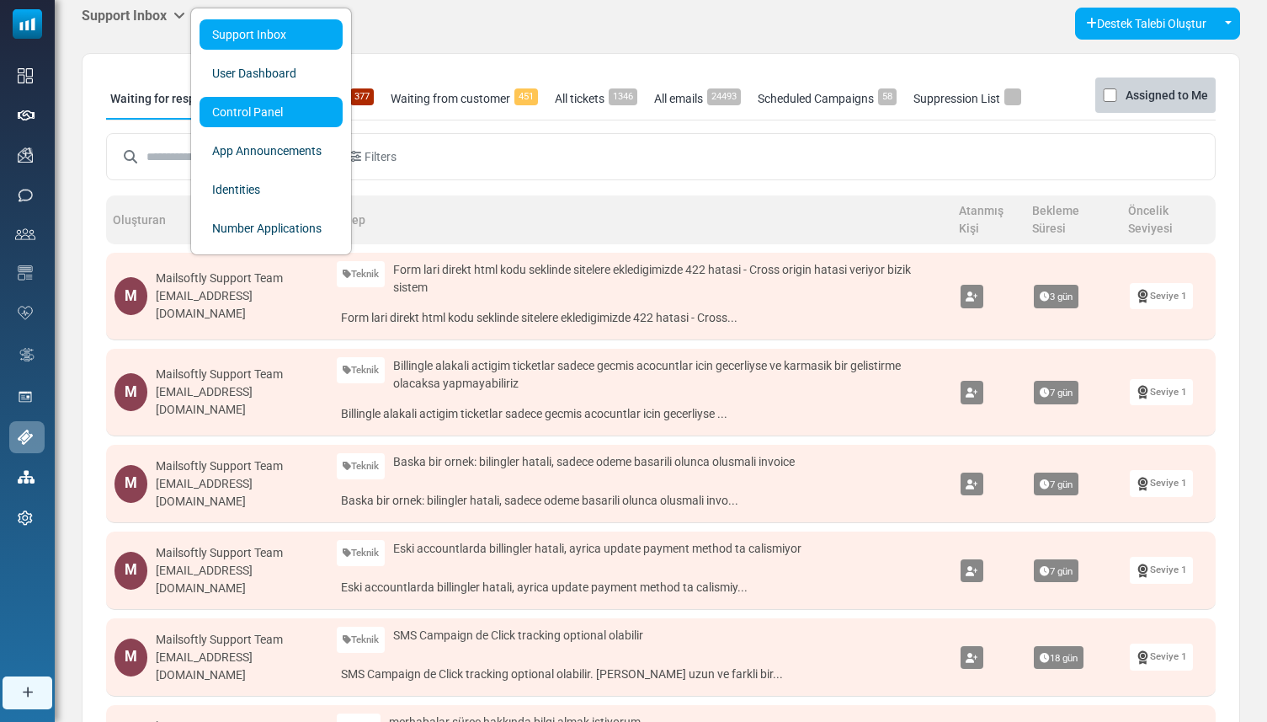
click at [226, 126] on link "Control Panel" at bounding box center [271, 112] width 143 height 30
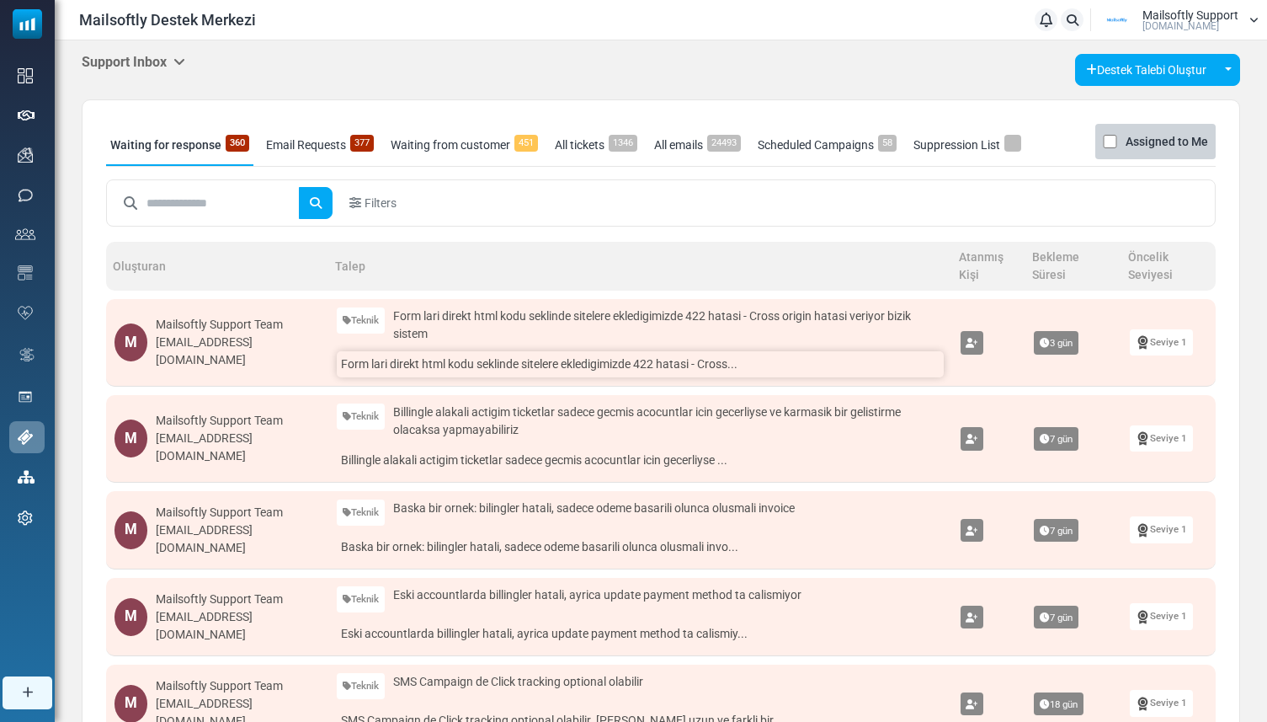
click at [365, 368] on link "Form lari direkt html kodu seklinde sitelere ekledigimizde 422 hatasi - Cross..." at bounding box center [640, 364] width 606 height 26
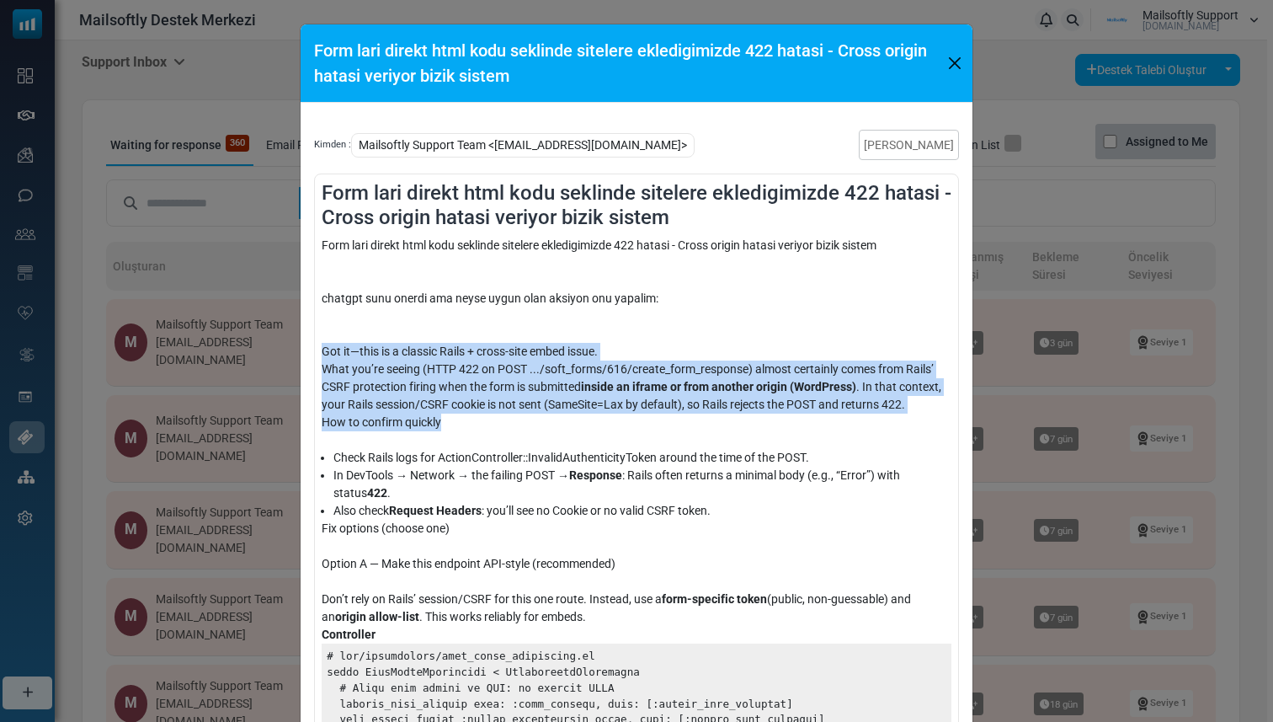
drag, startPoint x: 319, startPoint y: 352, endPoint x: 446, endPoint y: 425, distance: 146.7
click at [453, 426] on div "How to confirm quickly" at bounding box center [637, 430] width 630 height 35
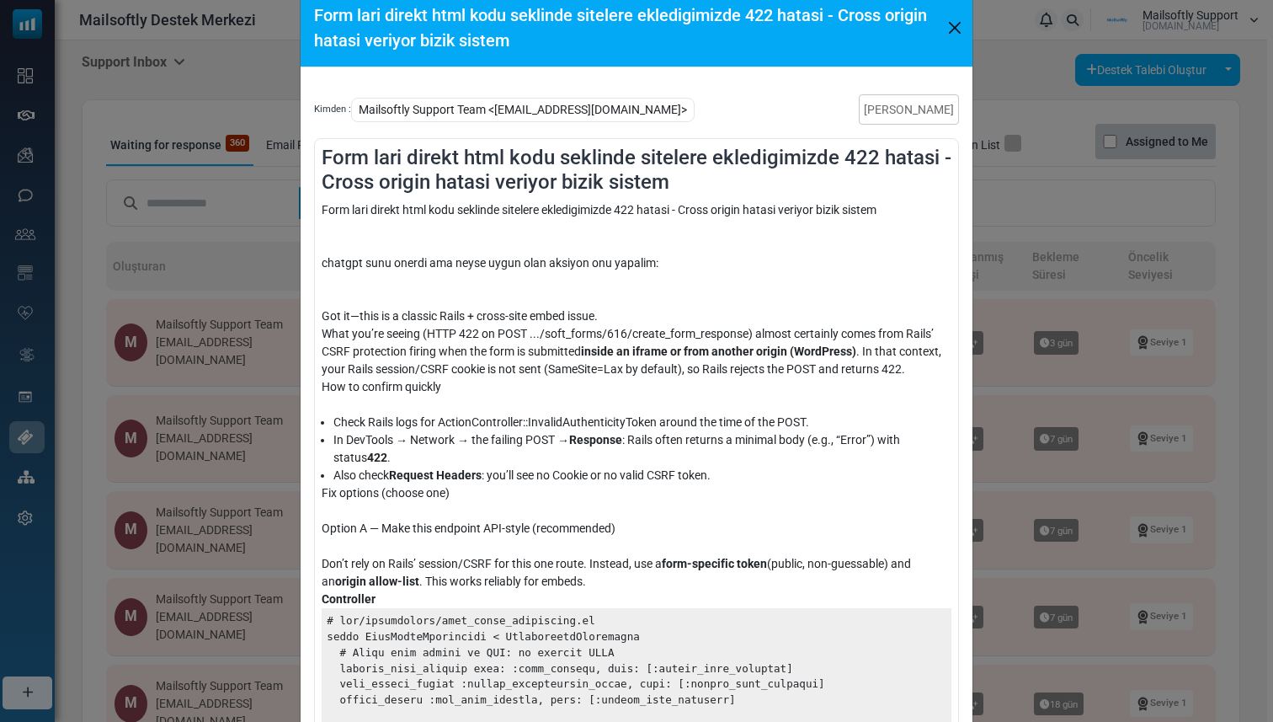
scroll to position [74, 0]
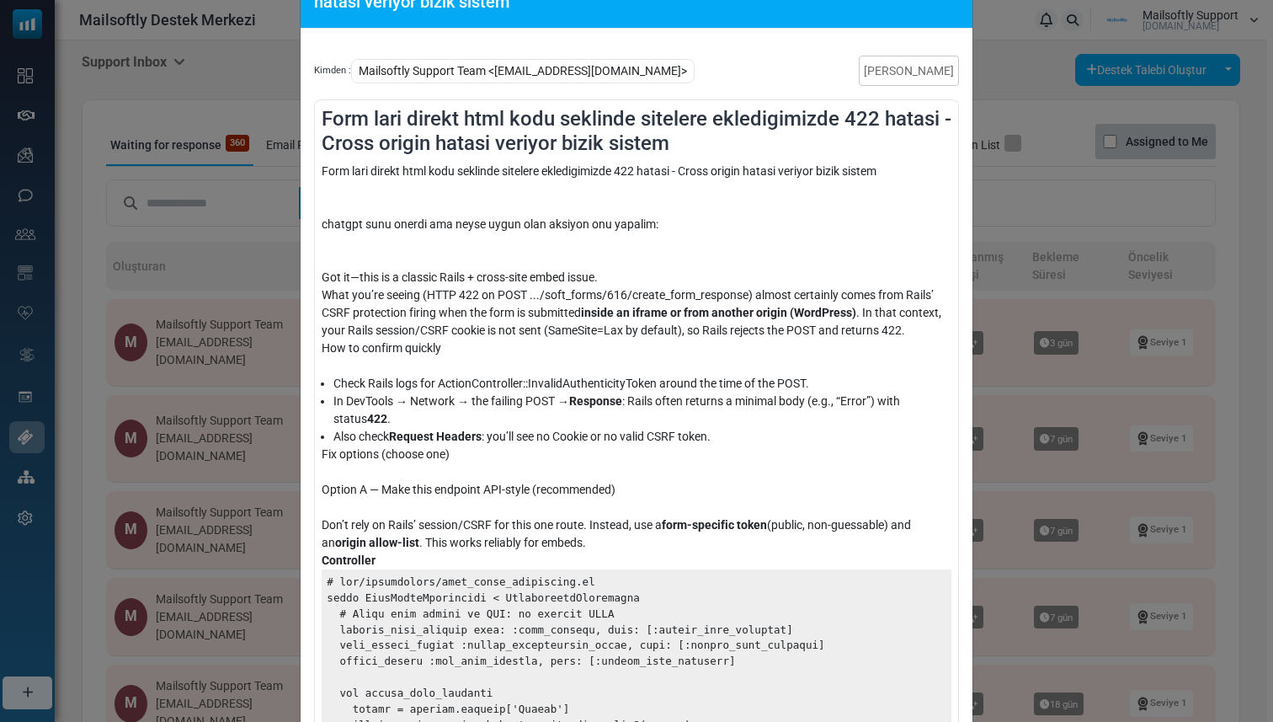
click at [466, 384] on li "Check Rails logs for ActionController::InvalidAuthenticityToken around the time…" at bounding box center [642, 384] width 618 height 18
click at [488, 341] on div "How to confirm quickly" at bounding box center [637, 356] width 630 height 35
click at [466, 402] on li "In DevTools → Network → the failing POST → Response : Rails often returns a min…" at bounding box center [642, 409] width 618 height 35
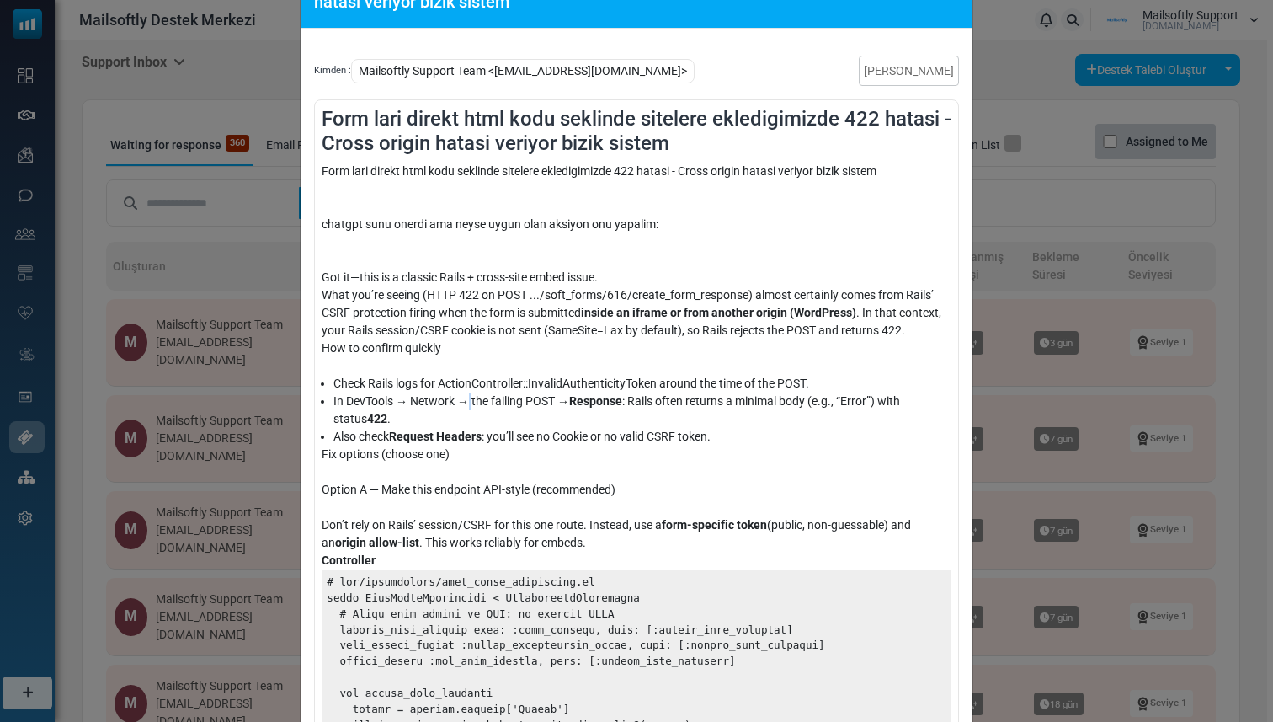
click at [466, 402] on li "In DevTools → Network → the failing POST → Response : Rails often returns a min…" at bounding box center [642, 409] width 618 height 35
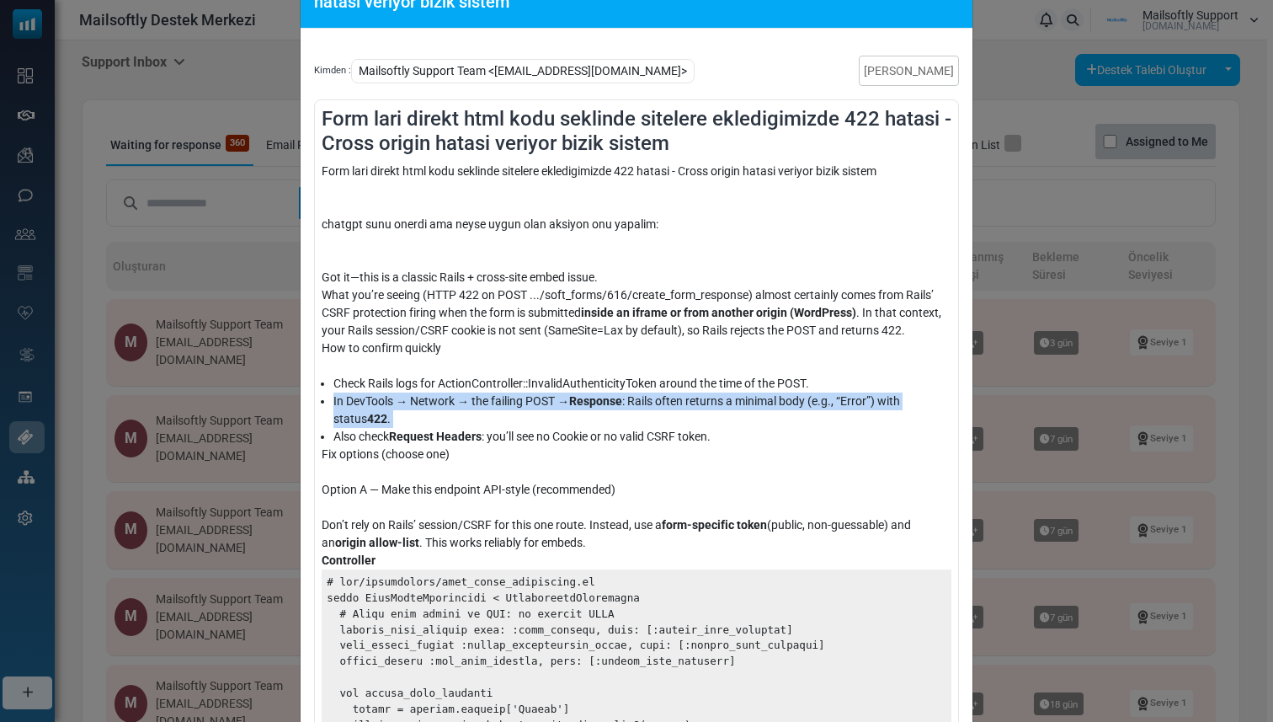
click at [466, 402] on li "In DevTools → Network → the failing POST → Response : Rails often returns a min…" at bounding box center [642, 409] width 618 height 35
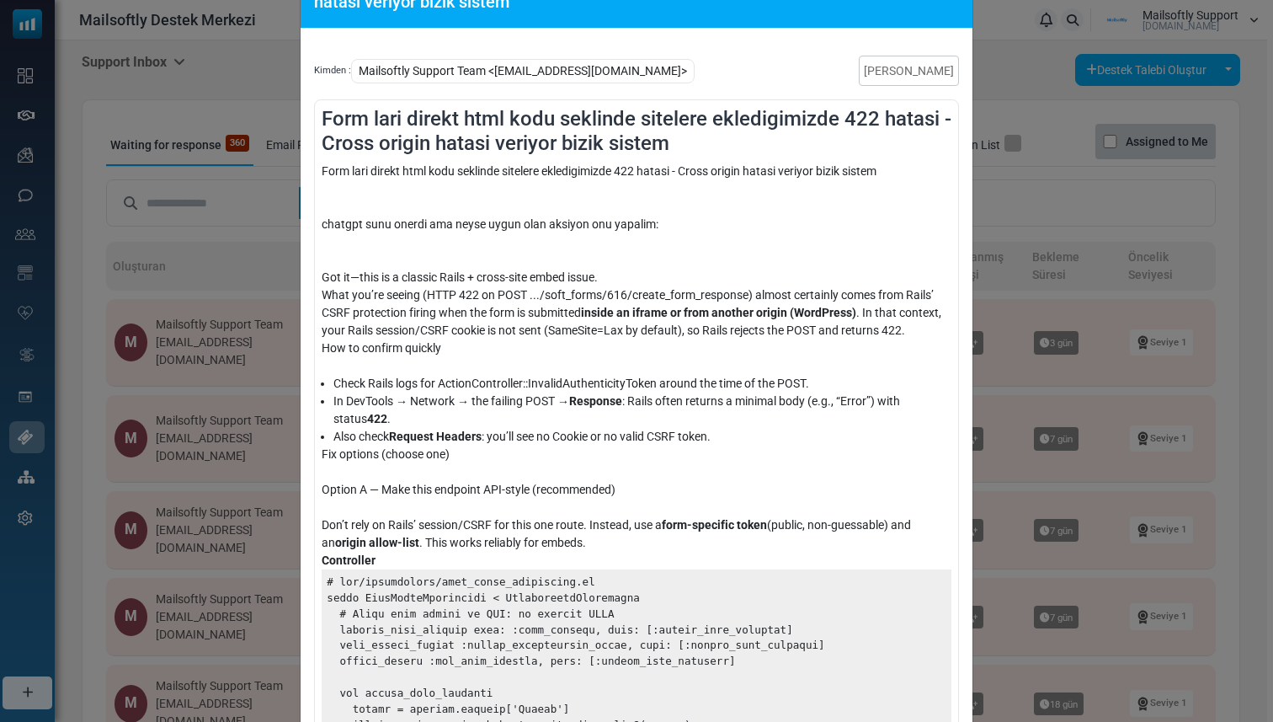
click at [493, 366] on div "How to confirm quickly" at bounding box center [637, 356] width 630 height 35
